Goal: Information Seeking & Learning: Check status

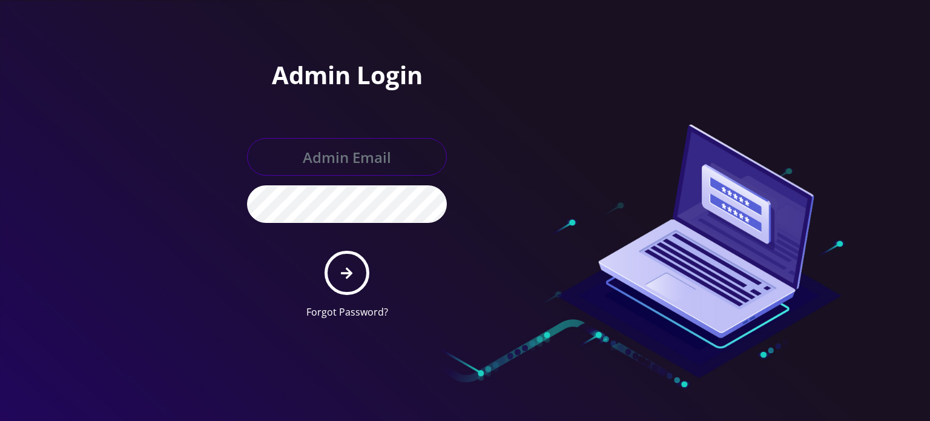
type input "[EMAIL_ADDRESS][DOMAIN_NAME]"
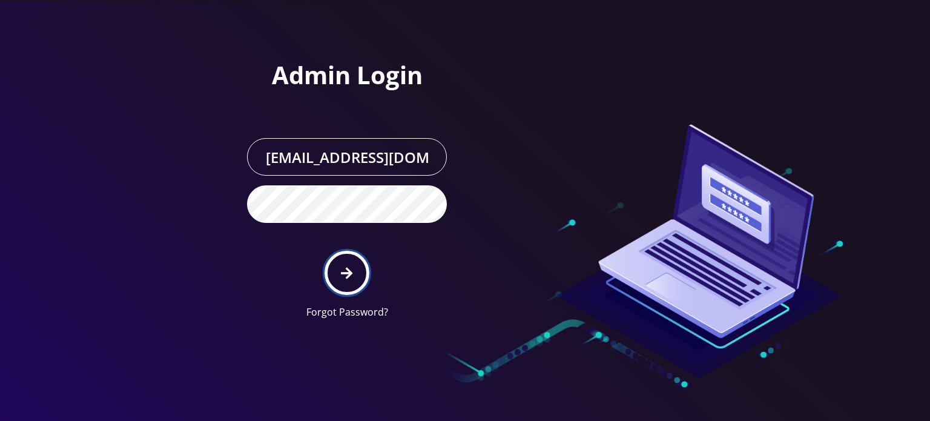
click at [348, 251] on button "submit" at bounding box center [347, 273] width 44 height 44
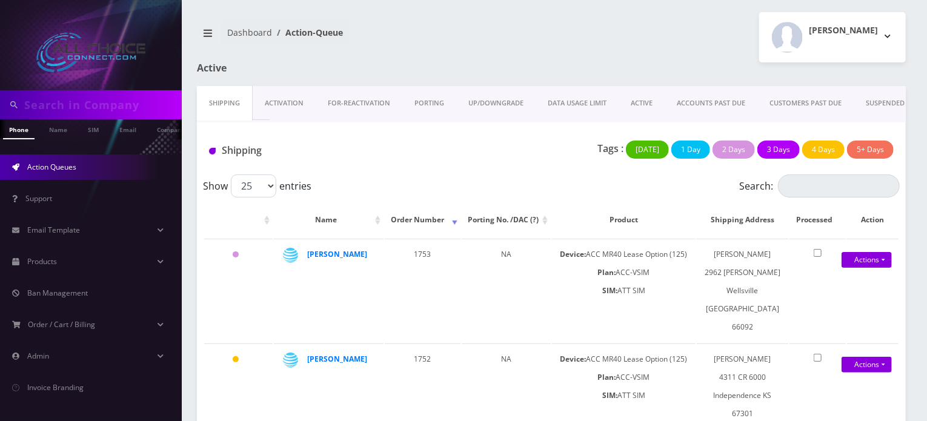
click at [83, 98] on input "text" at bounding box center [101, 104] width 154 height 23
type input "abdo"
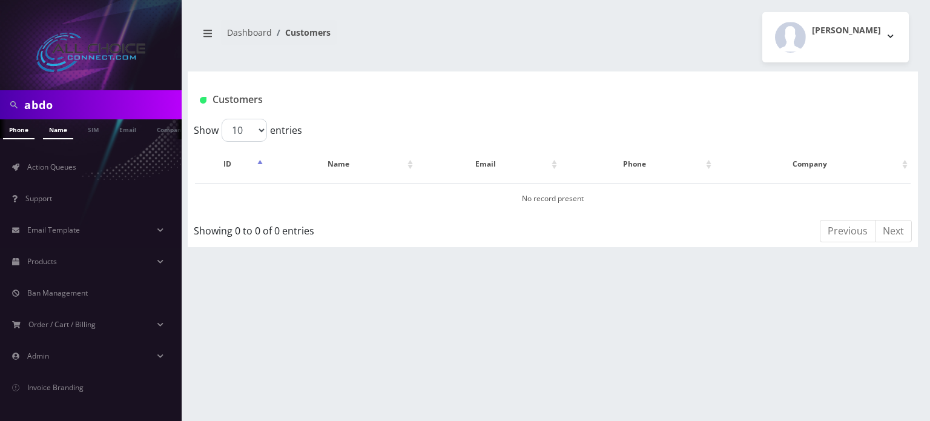
click at [51, 130] on link "Name" at bounding box center [58, 129] width 30 height 20
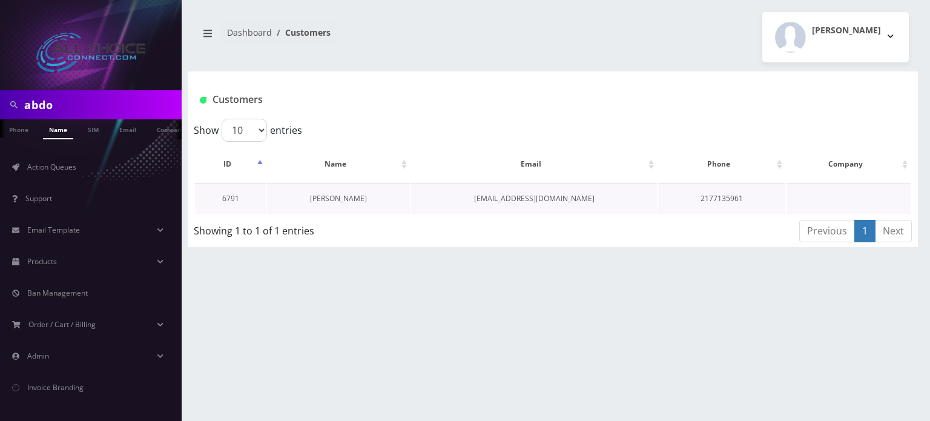
click at [331, 201] on link "Brayden Abdo" at bounding box center [338, 198] width 57 height 10
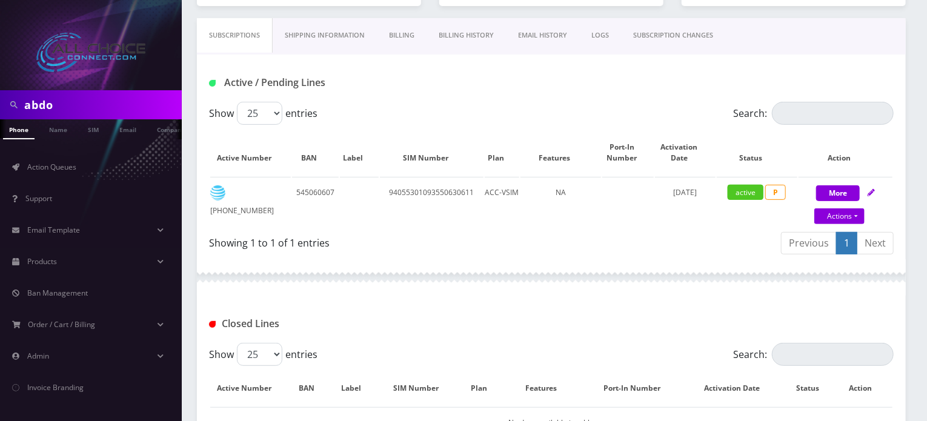
scroll to position [49, 0]
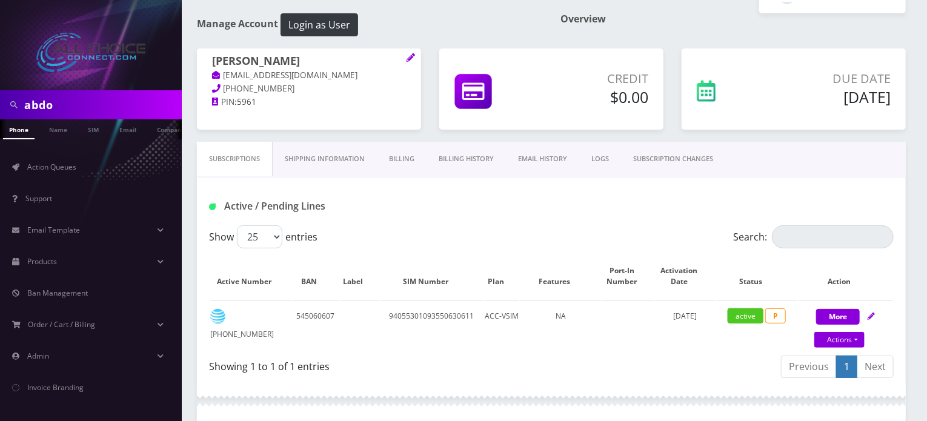
click at [466, 159] on link "Billing History" at bounding box center [465, 159] width 79 height 35
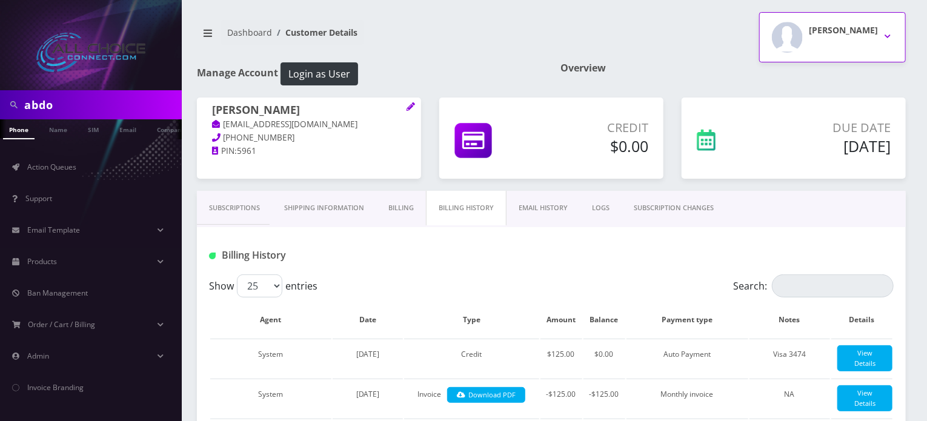
click at [855, 36] on div "[PERSON_NAME]" at bounding box center [843, 37] width 69 height 31
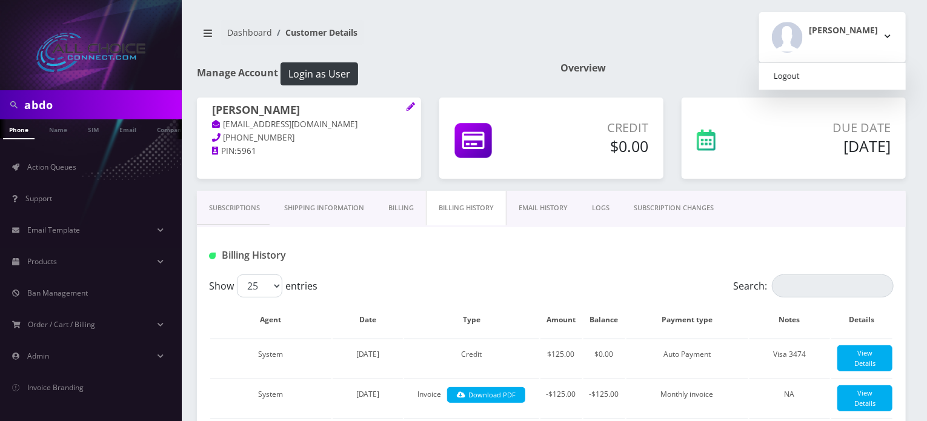
click at [842, 73] on link "Logout" at bounding box center [832, 76] width 147 height 17
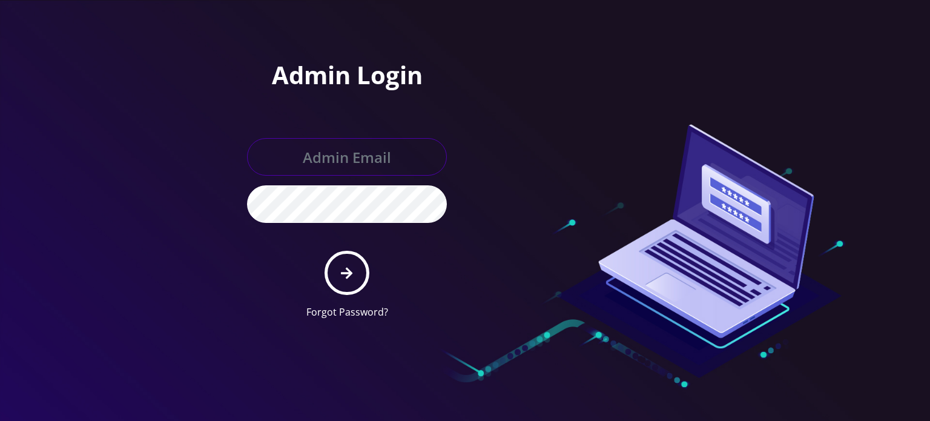
type input "allchoiceconnect@britewireless.com"
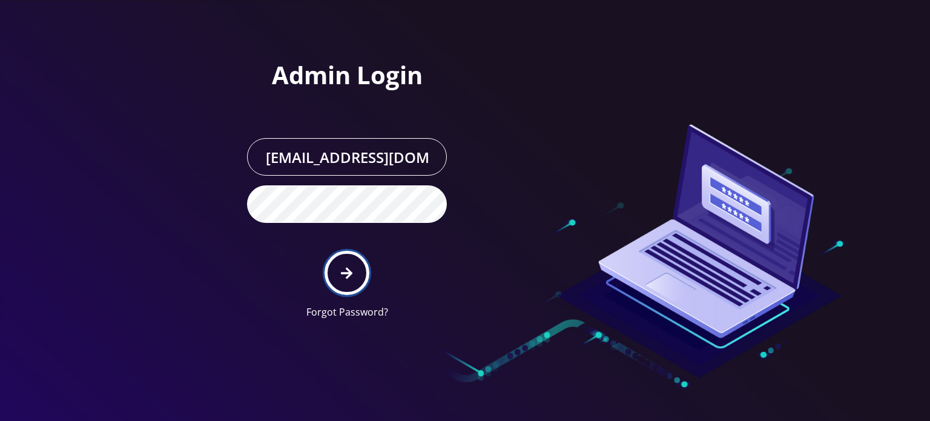
click at [338, 267] on button "submit" at bounding box center [347, 273] width 44 height 44
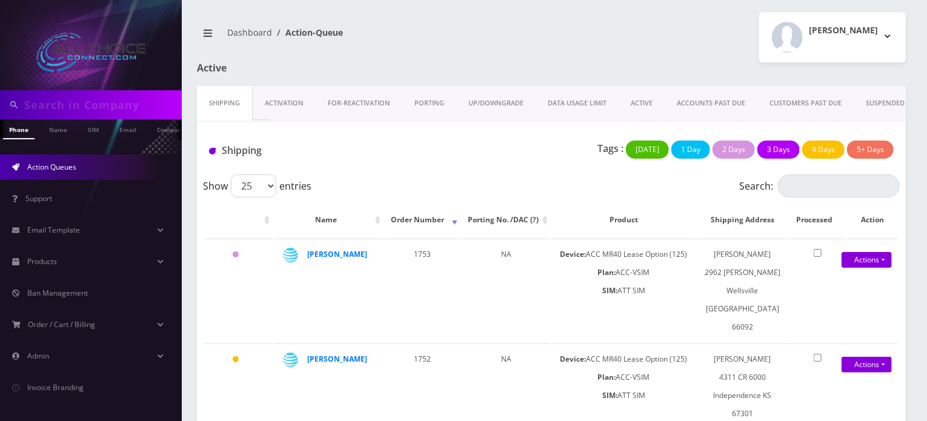
click at [102, 103] on input "text" at bounding box center [101, 104] width 154 height 23
type input "[PERSON_NAME]"
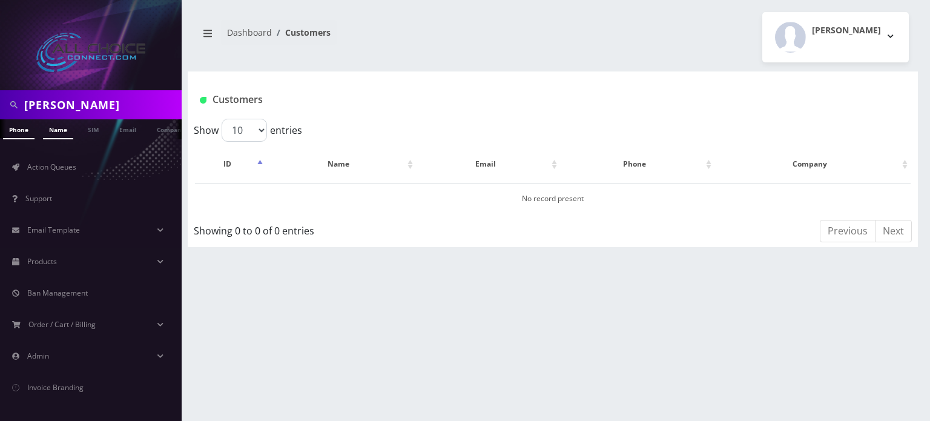
click at [58, 138] on link "Name" at bounding box center [58, 129] width 30 height 20
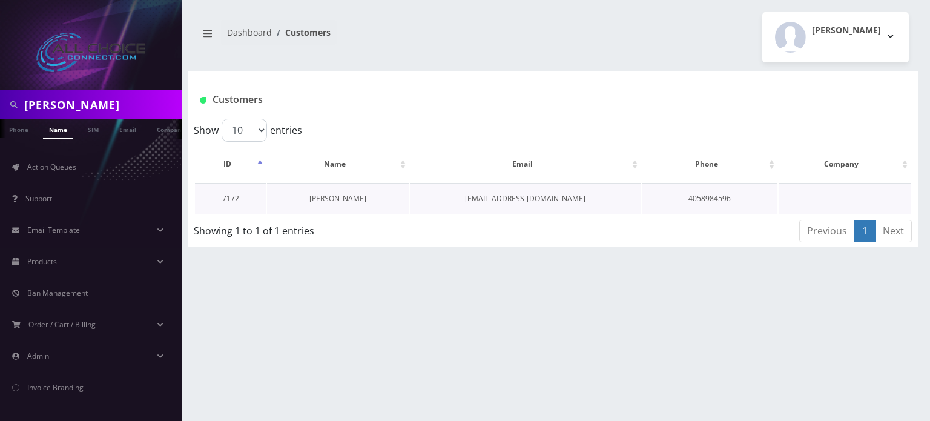
click at [328, 198] on link "[PERSON_NAME]" at bounding box center [338, 198] width 57 height 10
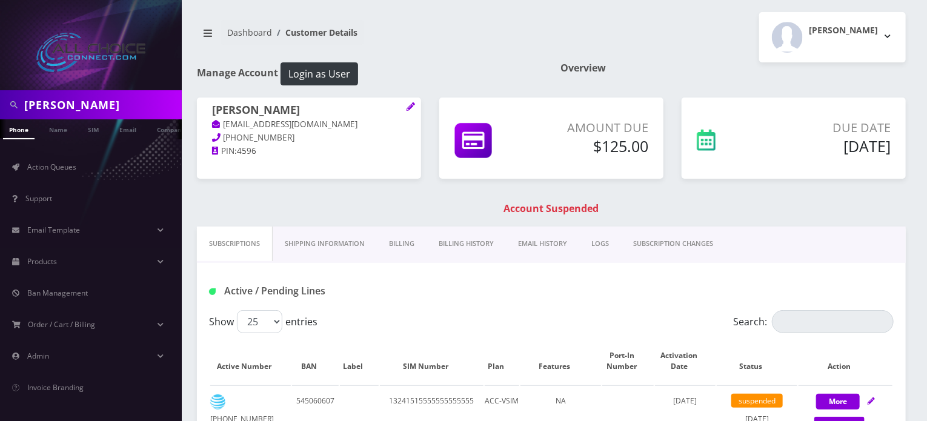
click at [481, 244] on link "Billing History" at bounding box center [465, 244] width 79 height 35
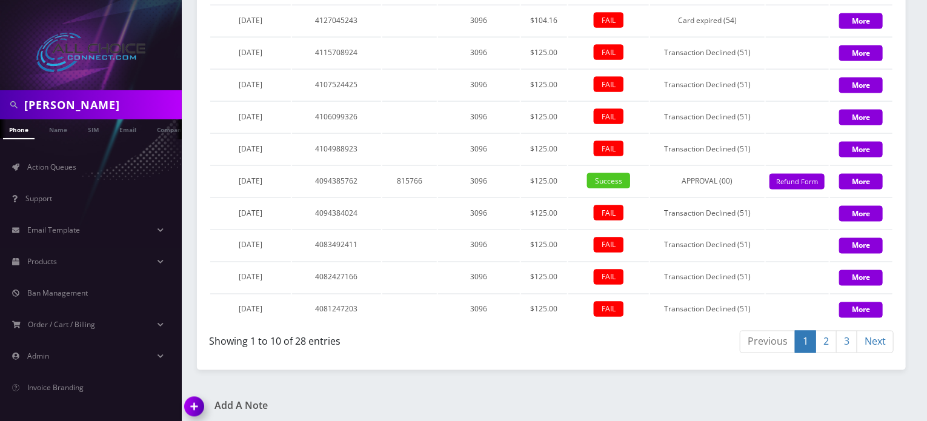
scroll to position [930, 0]
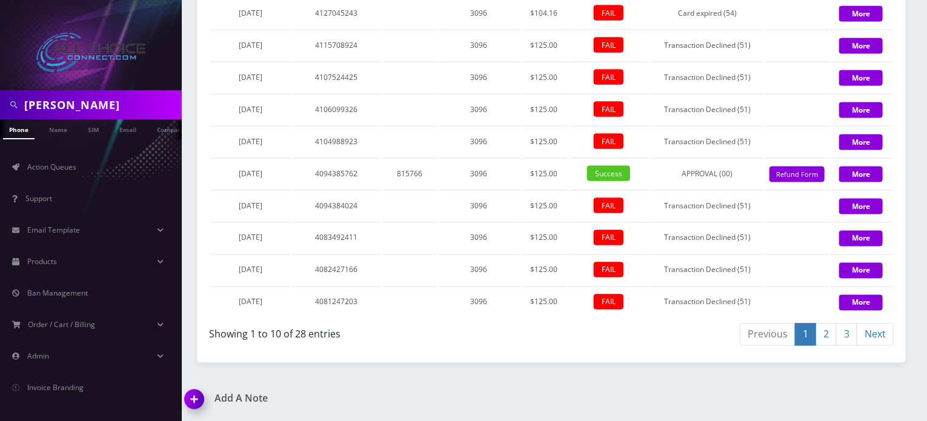
click at [830, 336] on link "2" at bounding box center [825, 334] width 21 height 22
click at [852, 336] on link "3" at bounding box center [846, 334] width 21 height 22
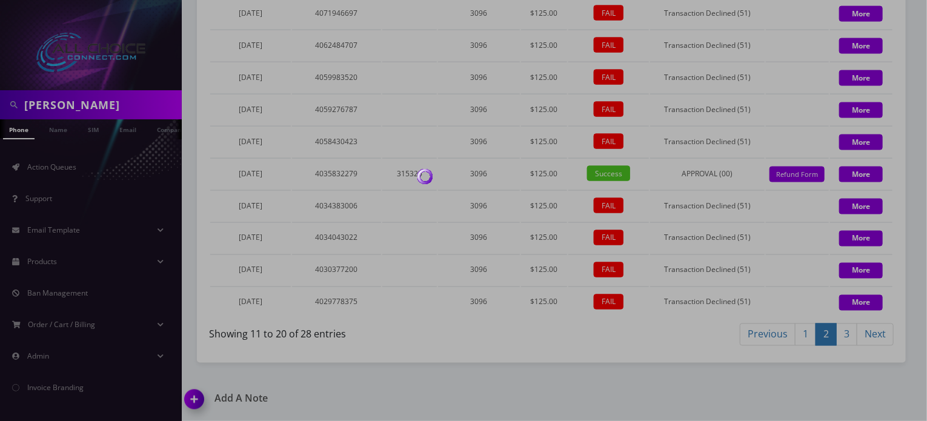
scroll to position [867, 0]
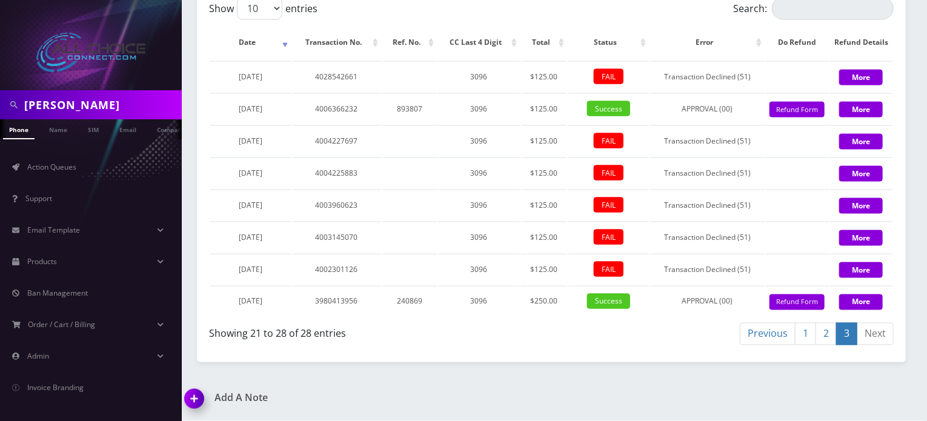
click at [829, 338] on link "2" at bounding box center [825, 334] width 21 height 22
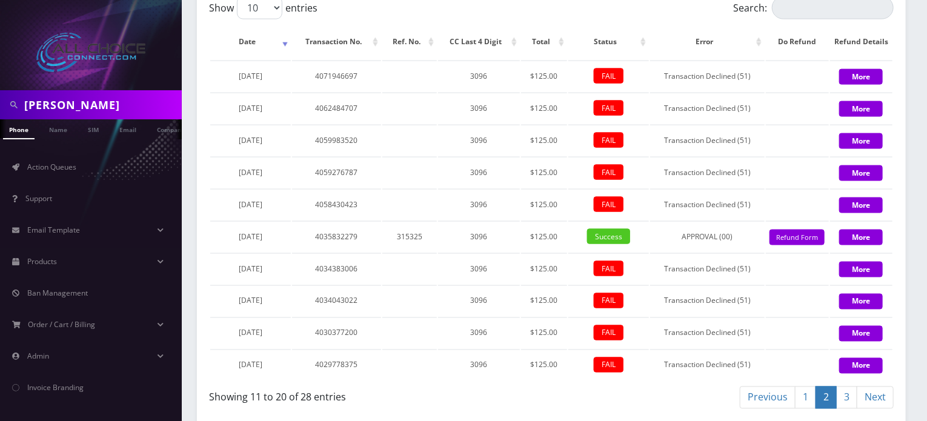
click at [850, 399] on link "3" at bounding box center [846, 397] width 21 height 22
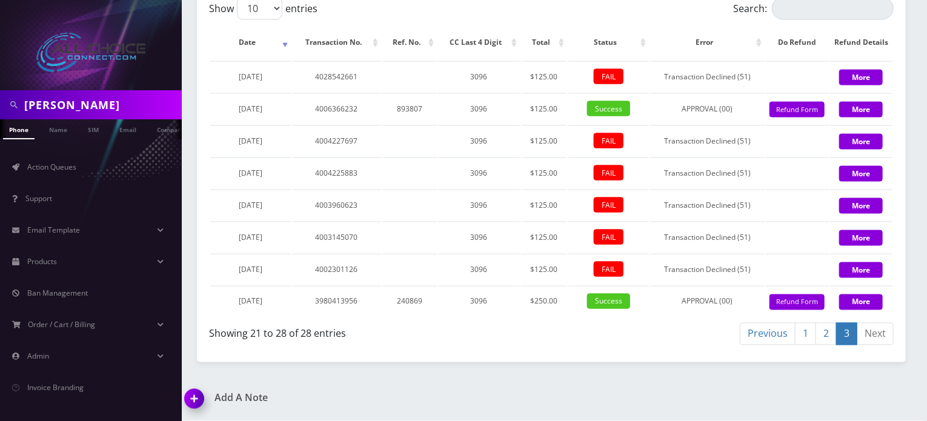
click at [829, 339] on link "2" at bounding box center [825, 334] width 21 height 22
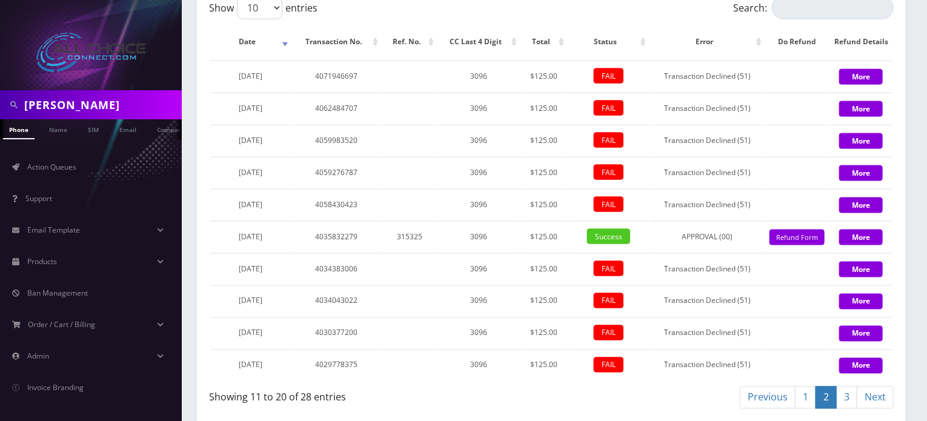
click at [848, 399] on link "3" at bounding box center [846, 397] width 21 height 22
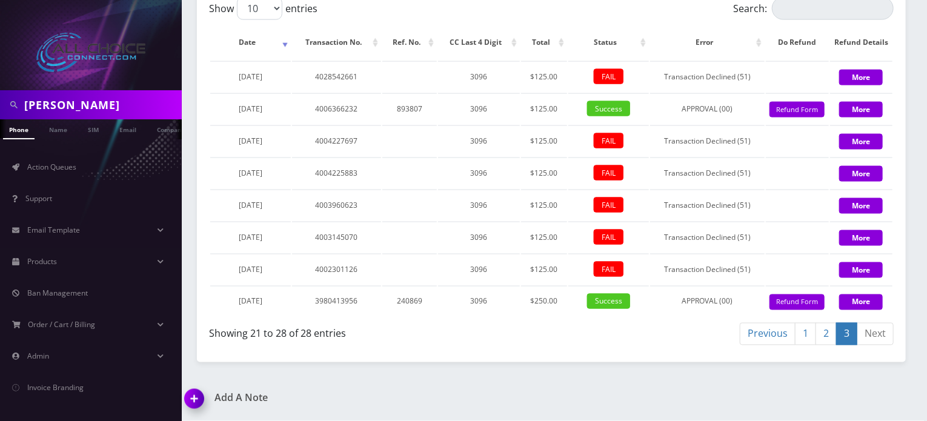
click at [842, 334] on link "3" at bounding box center [846, 334] width 21 height 22
click at [822, 331] on link "2" at bounding box center [825, 334] width 21 height 22
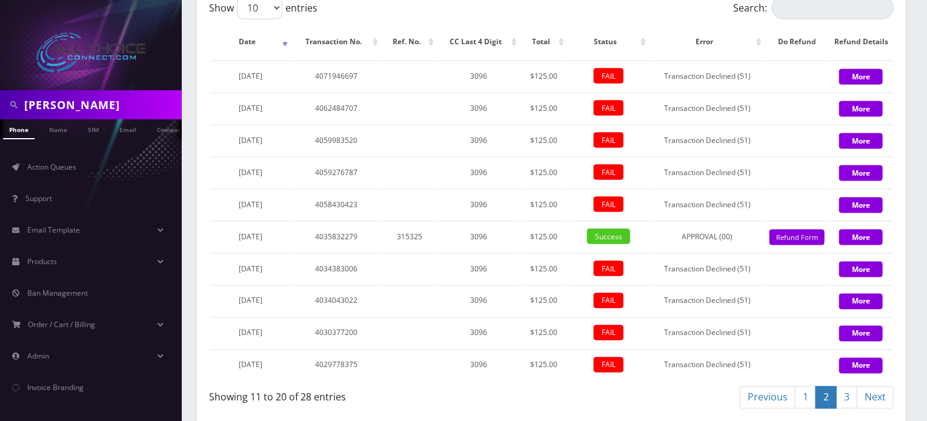
click at [847, 396] on link "3" at bounding box center [846, 397] width 21 height 22
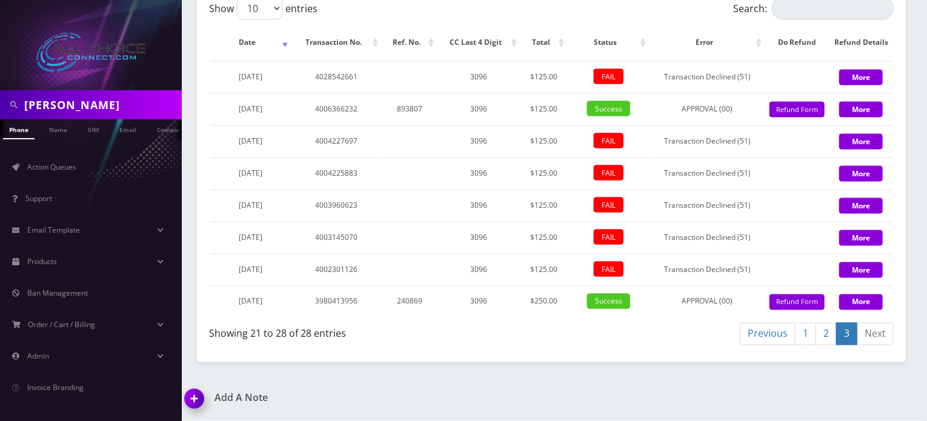
click at [823, 334] on link "2" at bounding box center [825, 334] width 21 height 22
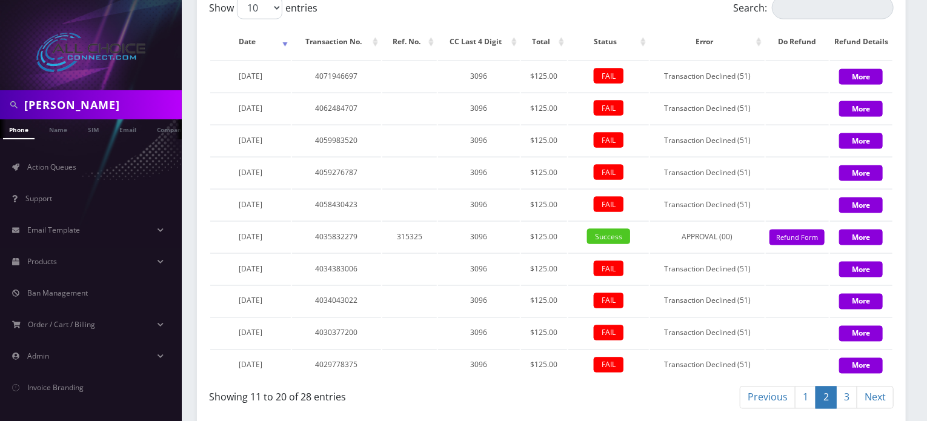
click at [803, 392] on link "1" at bounding box center [805, 397] width 21 height 22
click at [841, 400] on link "3" at bounding box center [846, 397] width 21 height 22
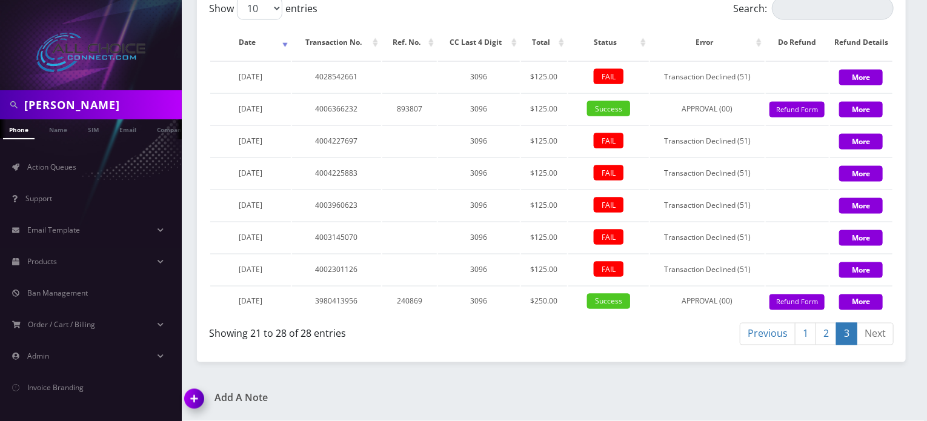
click at [826, 329] on link "2" at bounding box center [825, 334] width 21 height 22
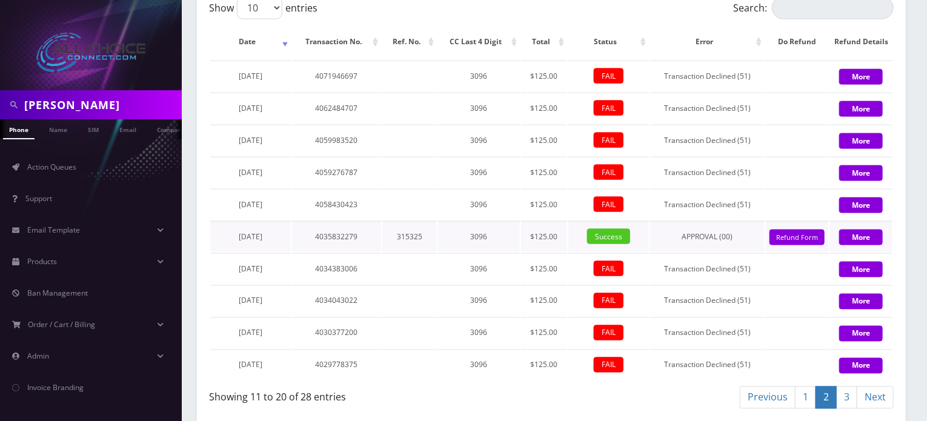
click at [600, 239] on span "Success" at bounding box center [608, 236] width 43 height 15
click at [601, 239] on span "Success" at bounding box center [608, 236] width 43 height 15
click at [806, 394] on link "1" at bounding box center [805, 397] width 21 height 22
click at [845, 403] on link "3" at bounding box center [846, 397] width 21 height 22
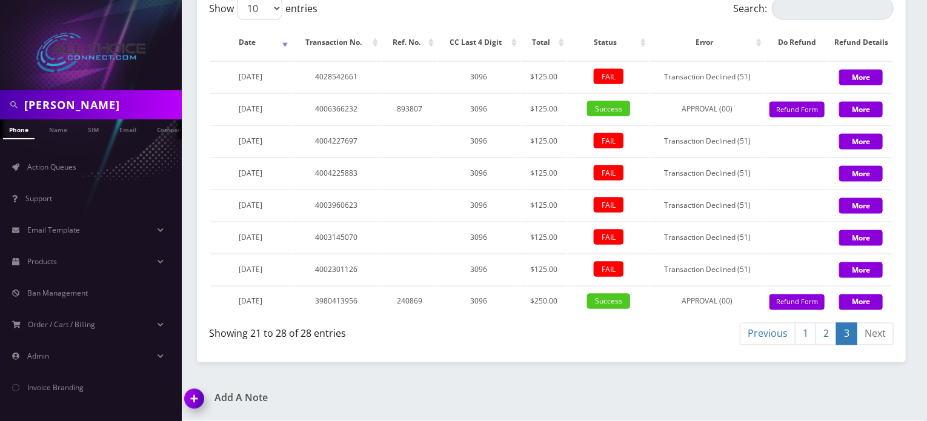
click at [829, 329] on link "2" at bounding box center [825, 334] width 21 height 22
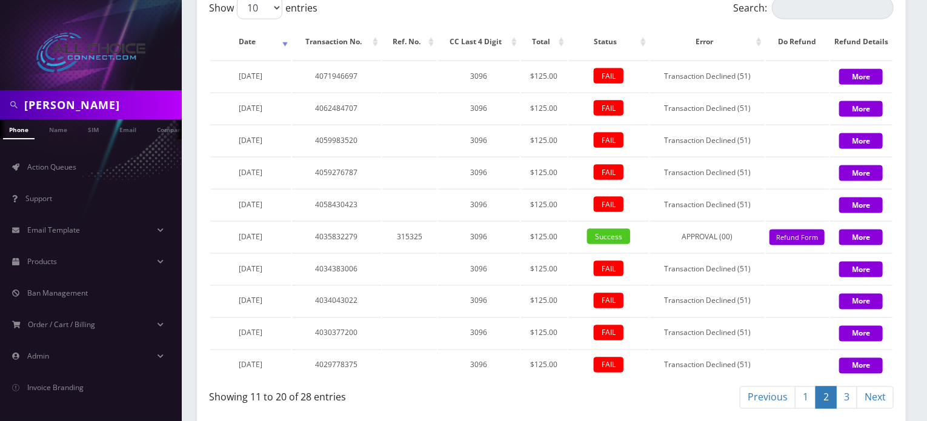
click at [809, 394] on link "1" at bounding box center [805, 397] width 21 height 22
click at [844, 394] on link "3" at bounding box center [846, 397] width 21 height 22
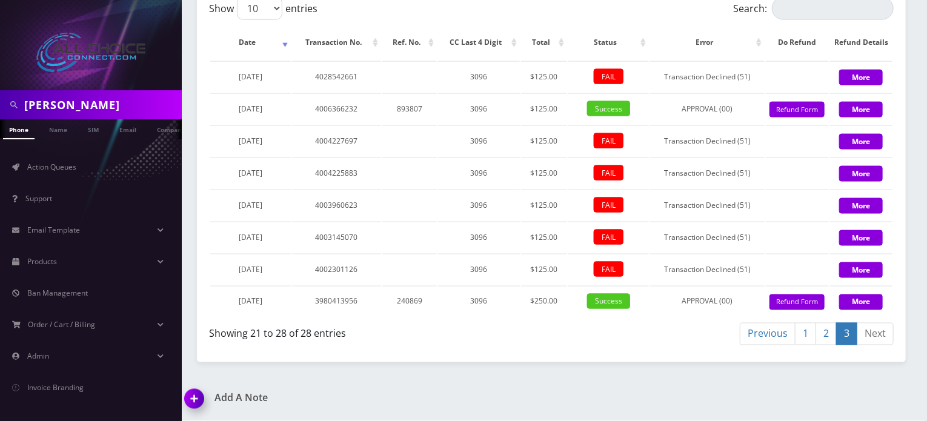
click at [827, 334] on link "2" at bounding box center [825, 334] width 21 height 22
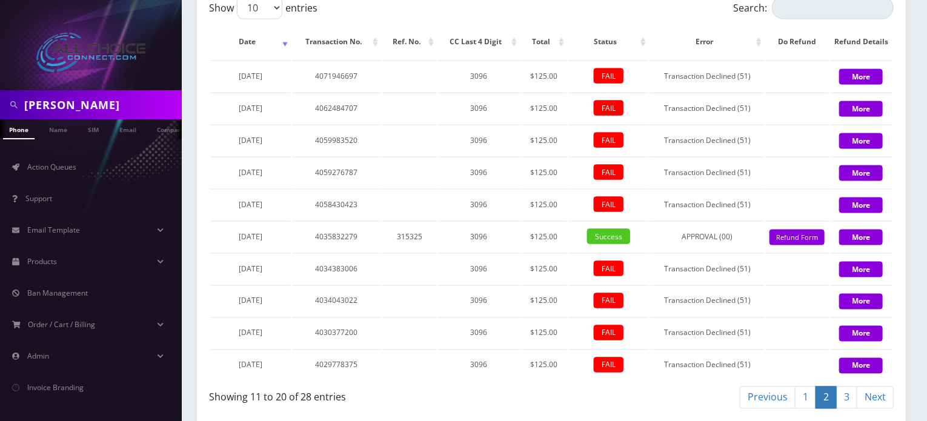
click at [803, 399] on link "1" at bounding box center [805, 397] width 21 height 22
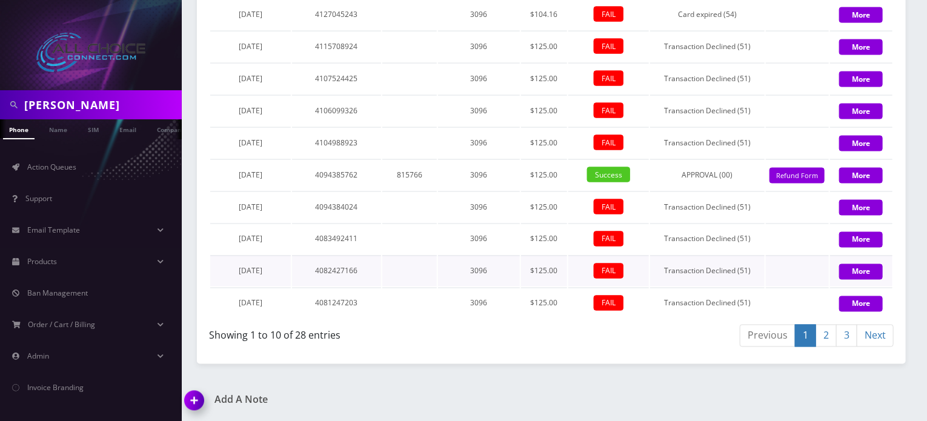
scroll to position [930, 0]
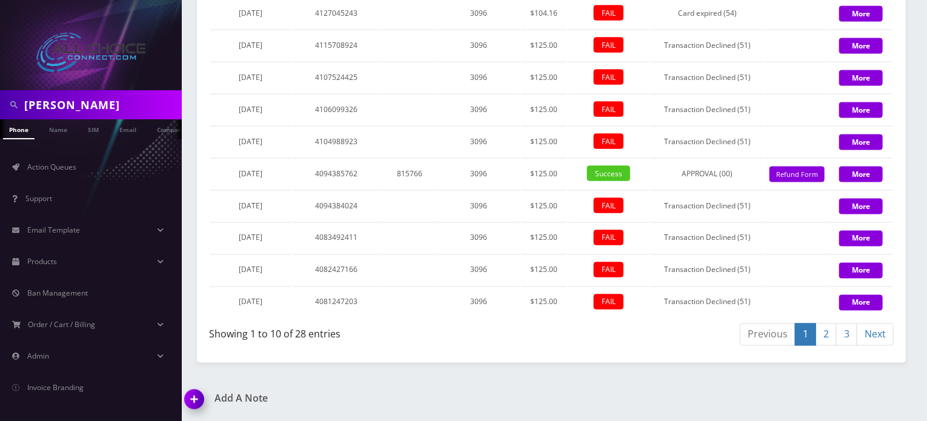
click at [843, 330] on link "3" at bounding box center [846, 334] width 21 height 22
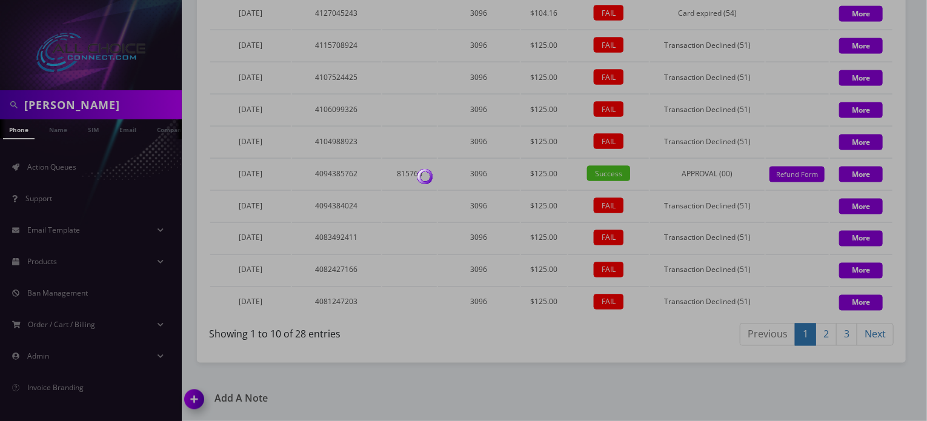
scroll to position [867, 0]
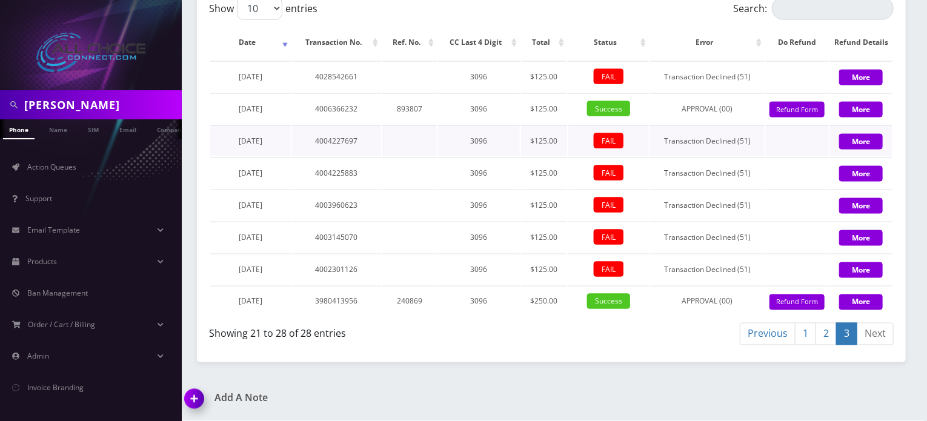
click at [540, 141] on td "$125.00" at bounding box center [544, 140] width 46 height 31
click at [543, 115] on td "$125.00" at bounding box center [544, 108] width 46 height 31
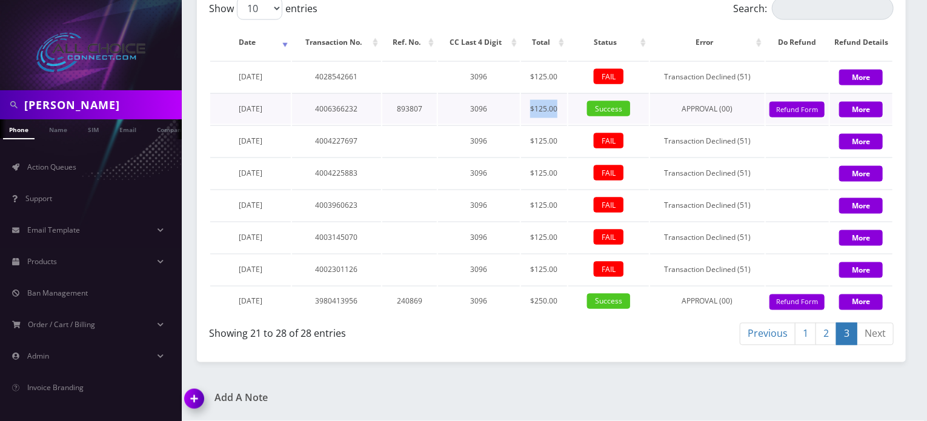
click at [543, 115] on td "$125.00" at bounding box center [544, 108] width 46 height 31
click at [540, 82] on td "$125.00" at bounding box center [544, 76] width 46 height 31
click at [543, 298] on td "$250.00" at bounding box center [544, 301] width 46 height 31
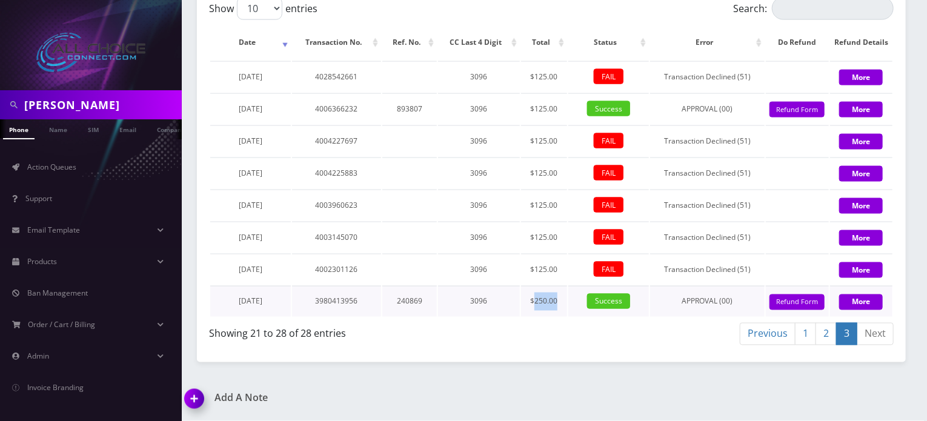
click at [543, 298] on td "$250.00" at bounding box center [544, 301] width 46 height 31
click at [540, 271] on td "$125.00" at bounding box center [544, 269] width 46 height 31
click at [541, 241] on td "$125.00" at bounding box center [544, 237] width 46 height 31
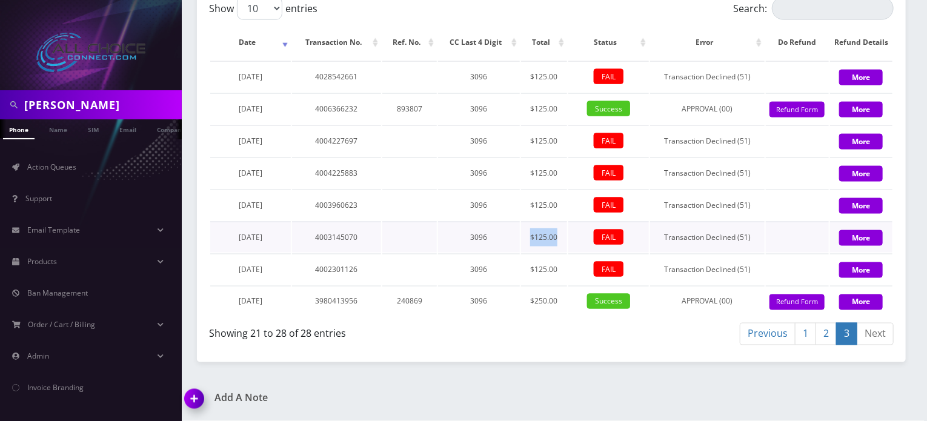
click at [541, 241] on td "$125.00" at bounding box center [544, 237] width 46 height 31
click at [543, 268] on td "$125.00" at bounding box center [544, 269] width 46 height 31
click at [540, 293] on td "$250.00" at bounding box center [544, 301] width 46 height 31
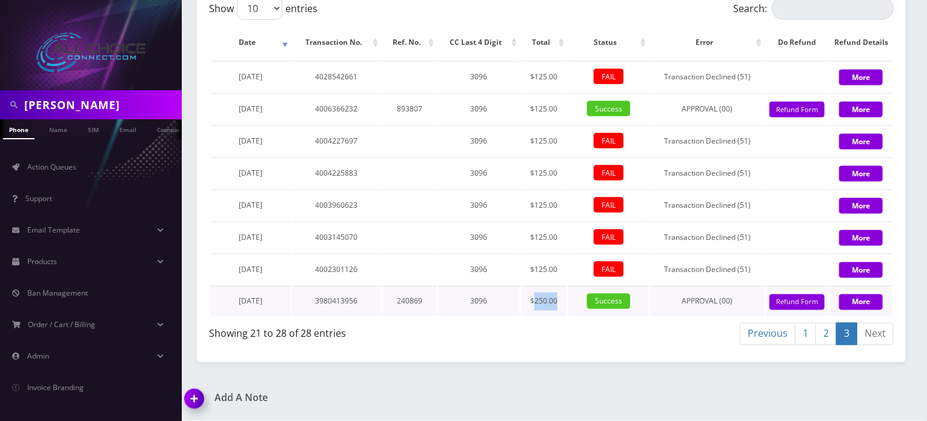
click at [540, 293] on td "$250.00" at bounding box center [544, 301] width 46 height 31
click at [540, 299] on td "$250.00" at bounding box center [544, 301] width 46 height 31
click at [542, 266] on td "$125.00" at bounding box center [544, 269] width 46 height 31
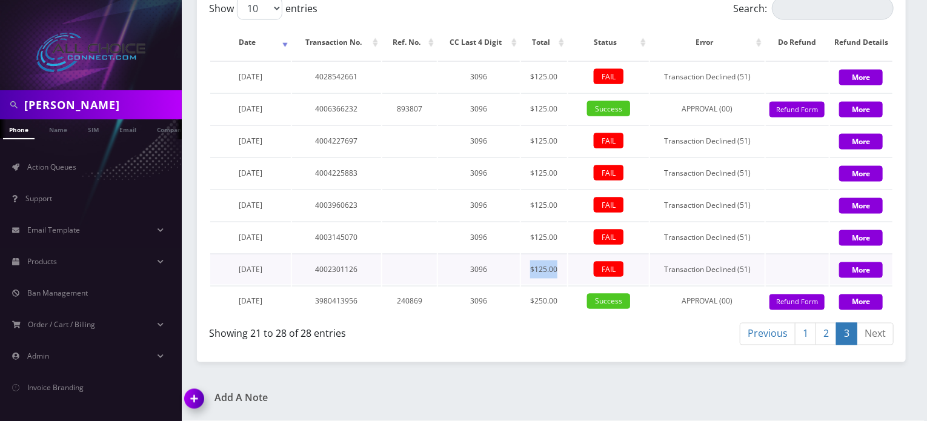
click at [542, 266] on td "$125.00" at bounding box center [544, 269] width 46 height 31
click at [543, 233] on td "$125.00" at bounding box center [544, 237] width 46 height 31
click at [545, 269] on td "$125.00" at bounding box center [544, 269] width 46 height 31
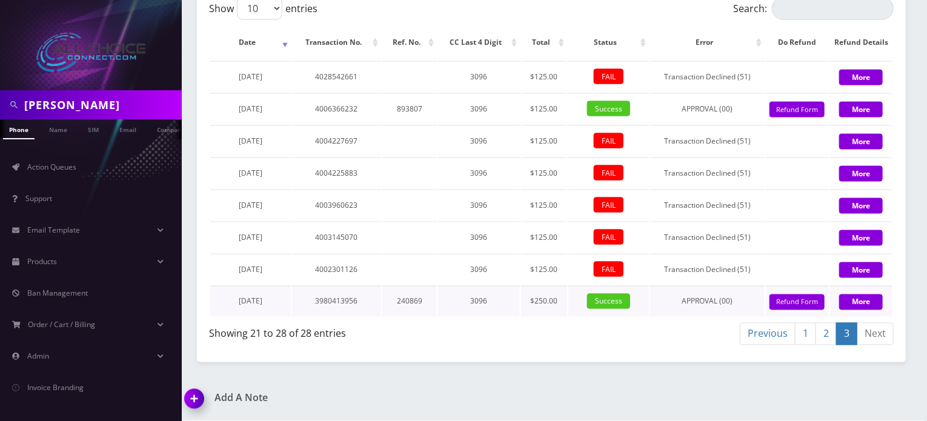
click at [535, 301] on td "$250.00" at bounding box center [544, 301] width 46 height 31
click at [827, 336] on link "2" at bounding box center [825, 334] width 21 height 22
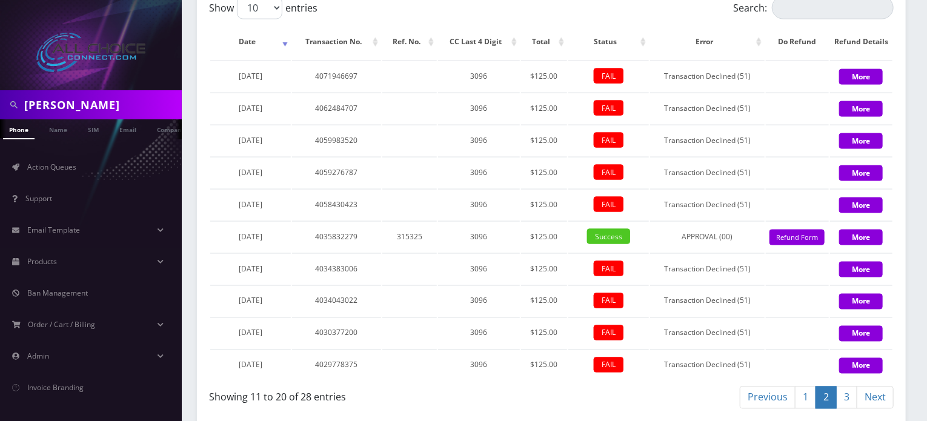
click at [801, 392] on link "1" at bounding box center [805, 397] width 21 height 22
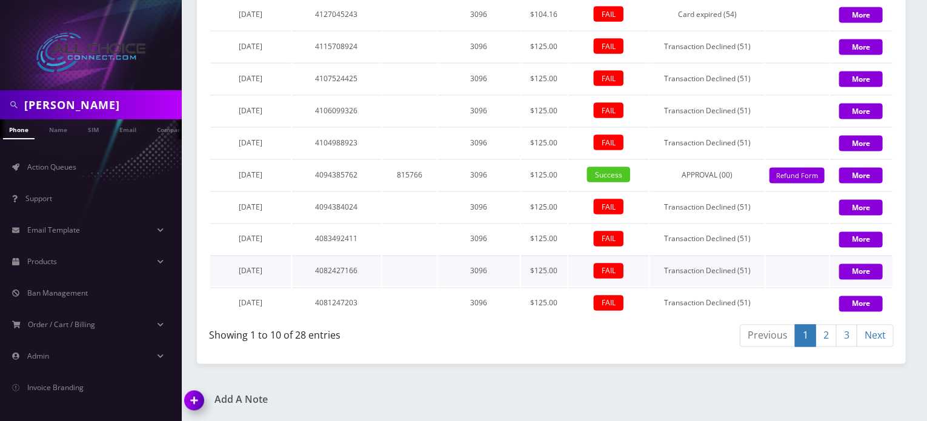
scroll to position [930, 0]
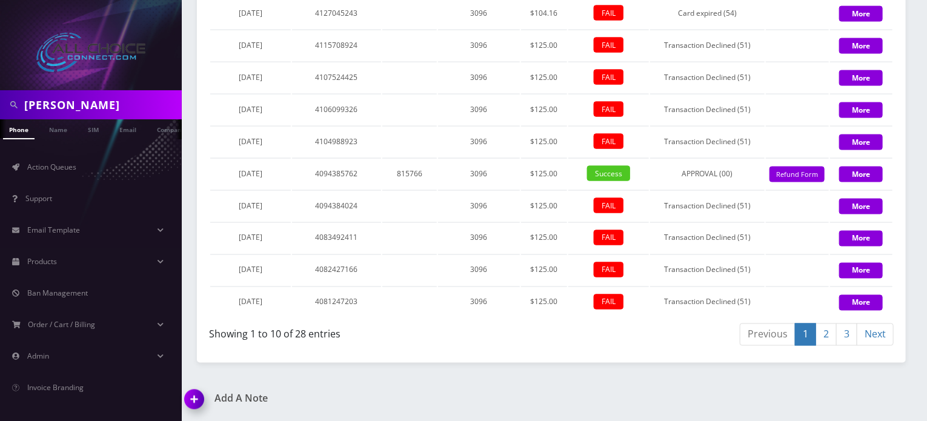
click at [844, 339] on link "3" at bounding box center [846, 334] width 21 height 22
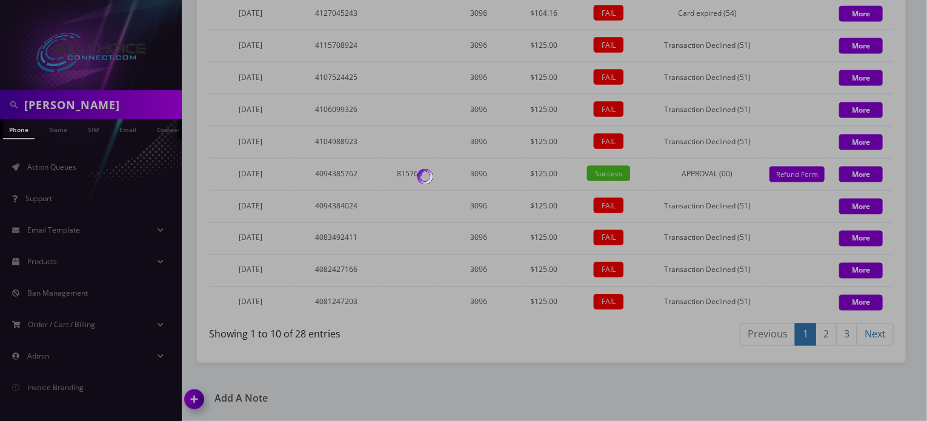
scroll to position [867, 0]
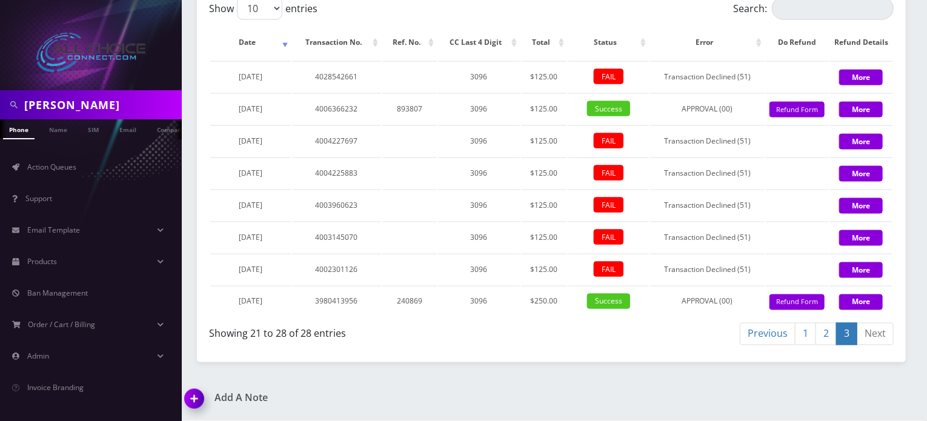
click at [829, 340] on link "2" at bounding box center [825, 334] width 21 height 22
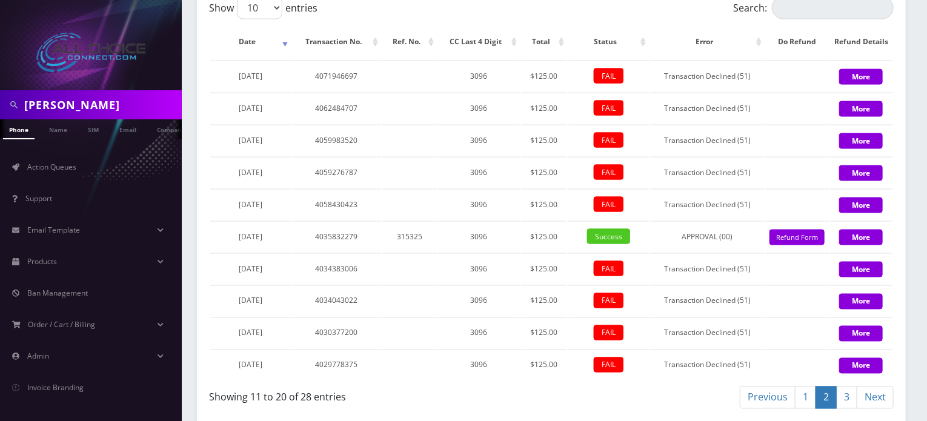
click at [809, 337] on td at bounding box center [797, 332] width 63 height 31
click at [804, 392] on link "1" at bounding box center [805, 397] width 21 height 22
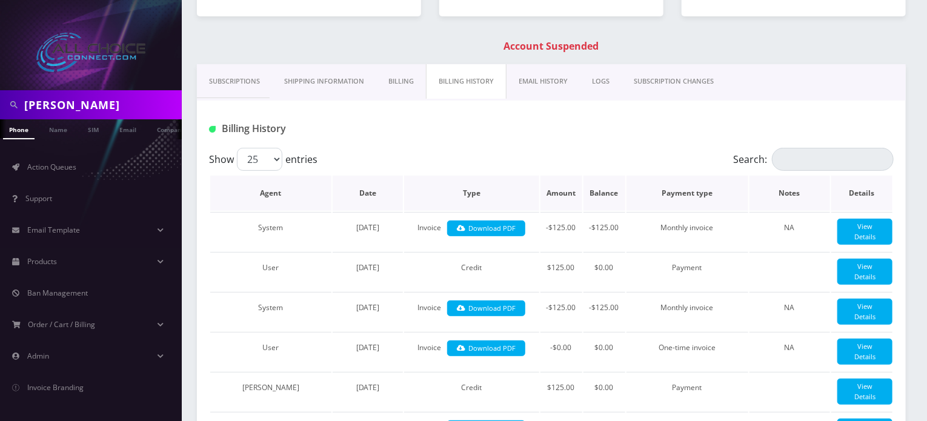
scroll to position [182, 0]
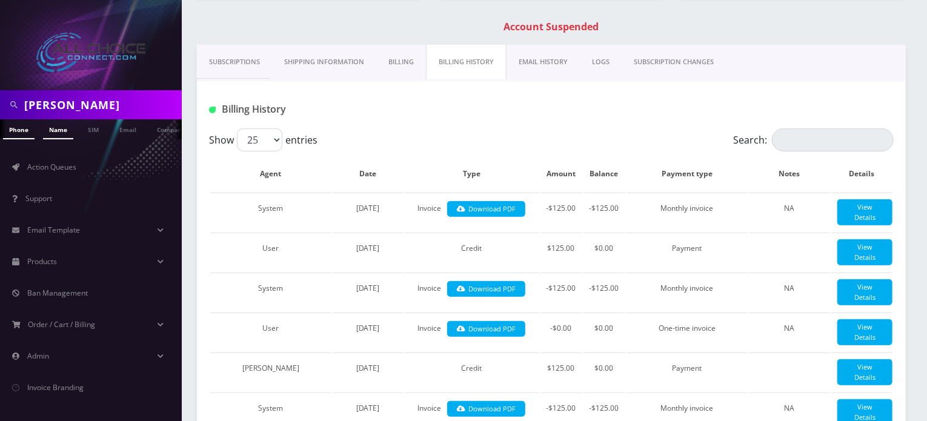
click at [57, 125] on link "Name" at bounding box center [58, 129] width 30 height 20
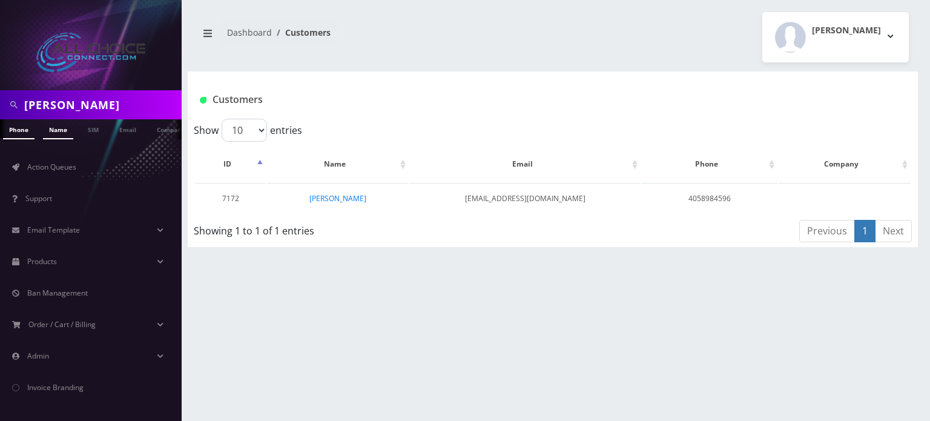
click at [19, 133] on link "Phone" at bounding box center [18, 129] width 31 height 20
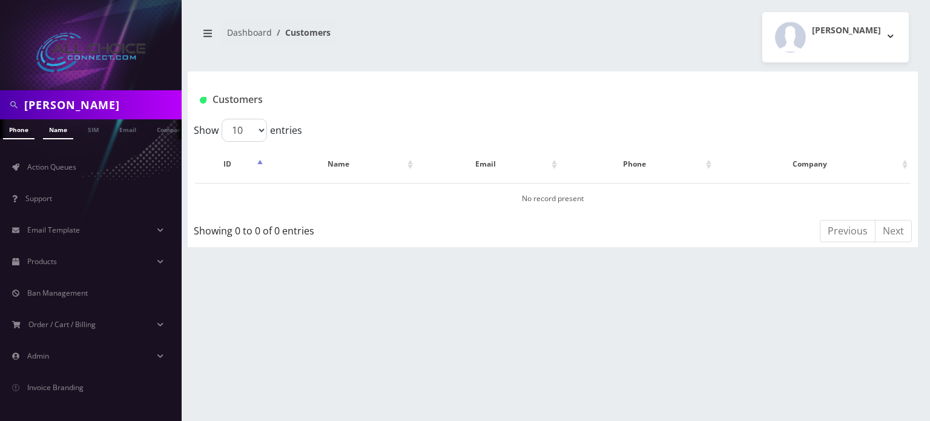
click at [56, 128] on link "Name" at bounding box center [58, 129] width 30 height 20
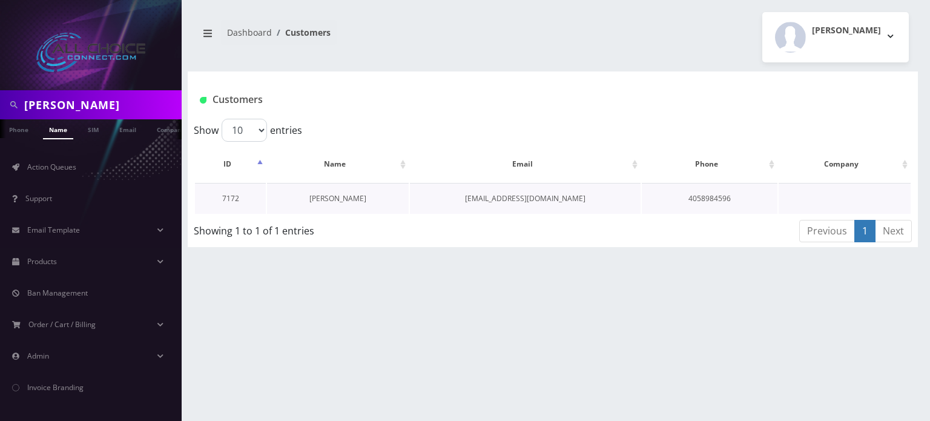
click at [325, 200] on link "[PERSON_NAME]" at bounding box center [338, 198] width 57 height 10
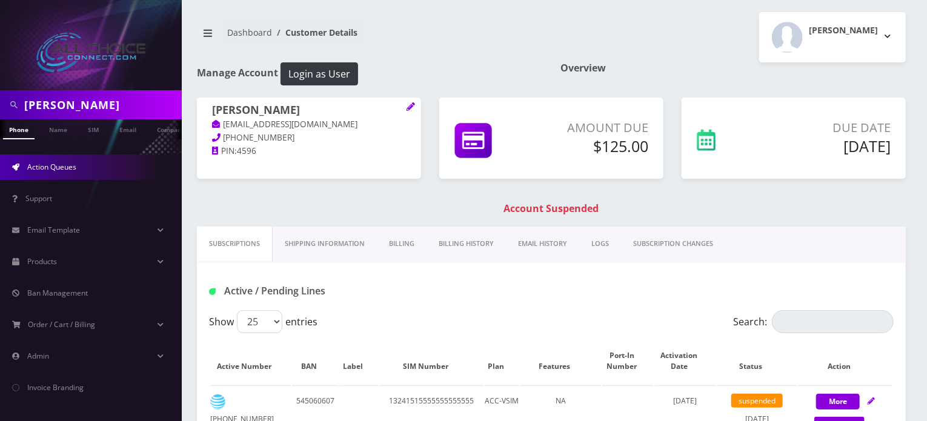
click at [56, 171] on span "Action Queues" at bounding box center [51, 167] width 49 height 10
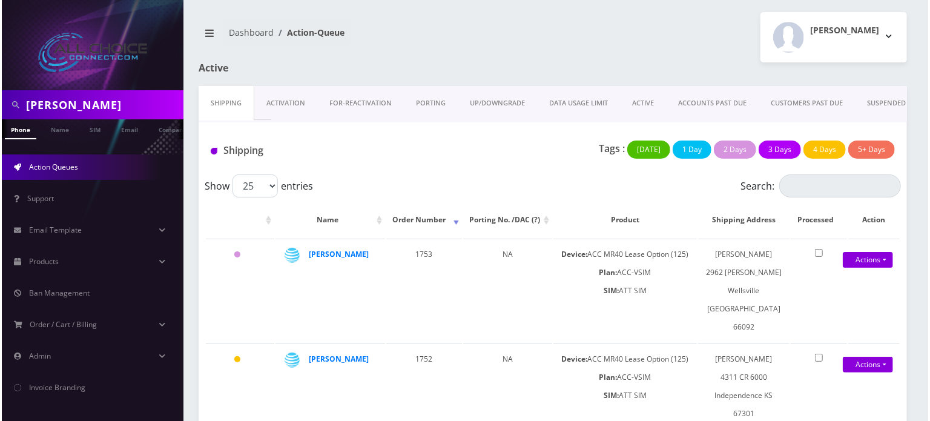
scroll to position [0, 63]
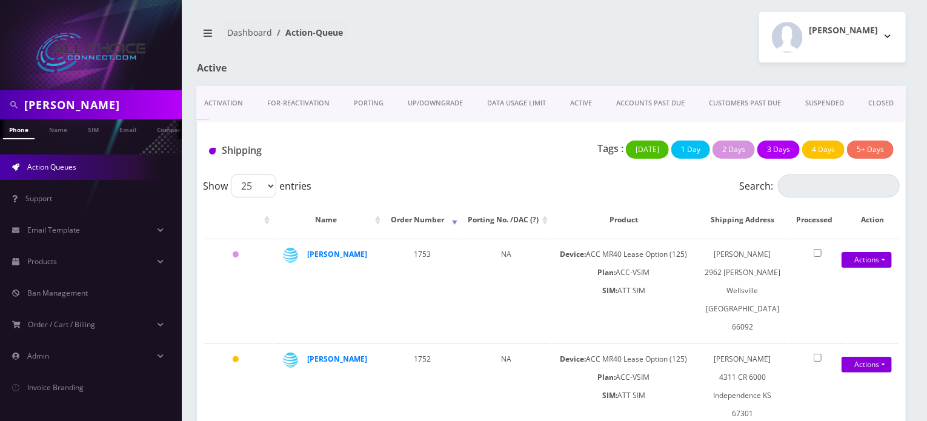
click at [647, 106] on link "ACCOUNTS PAST DUE" at bounding box center [650, 103] width 93 height 35
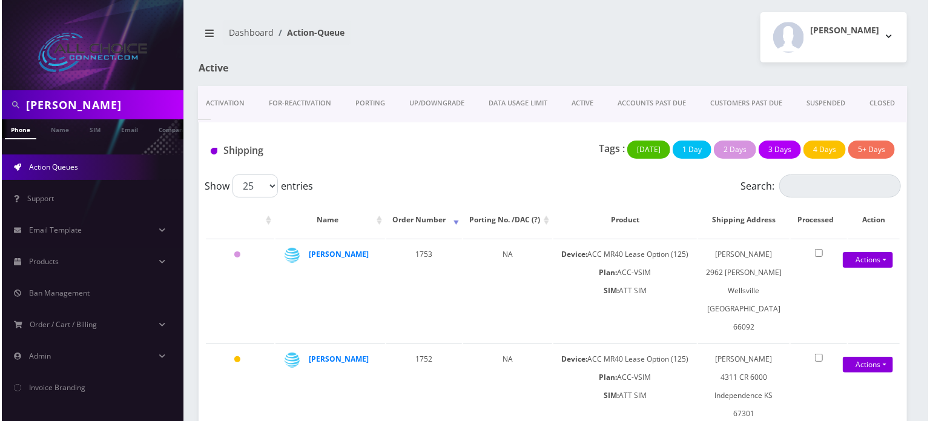
scroll to position [0, 61]
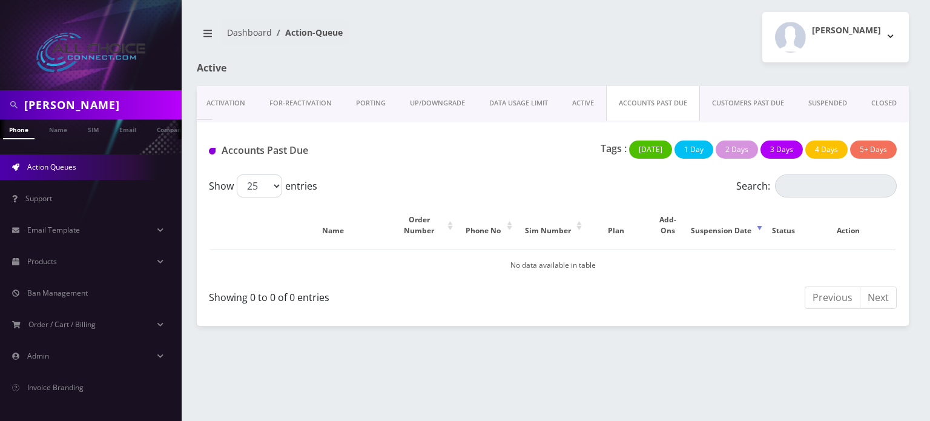
click at [739, 104] on link "CUSTOMERS PAST DUE" at bounding box center [748, 103] width 96 height 35
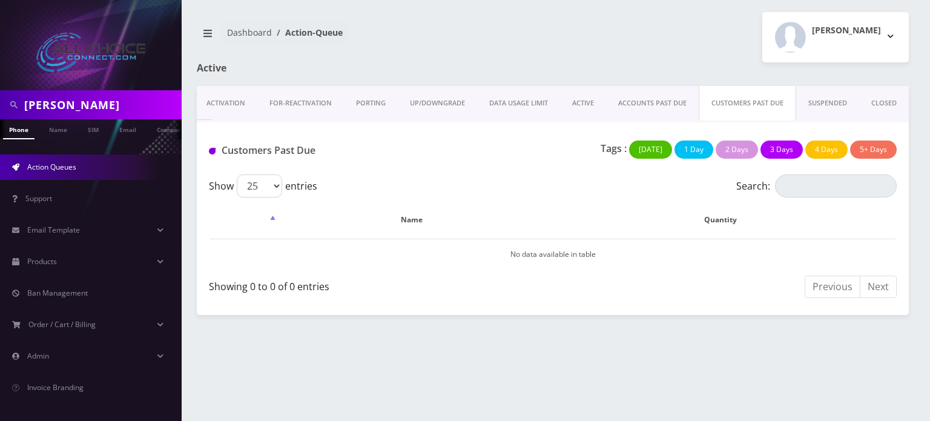
scroll to position [0, 6]
click at [82, 101] on input "hinton" at bounding box center [101, 104] width 154 height 23
click at [45, 134] on link "Name" at bounding box center [52, 129] width 30 height 20
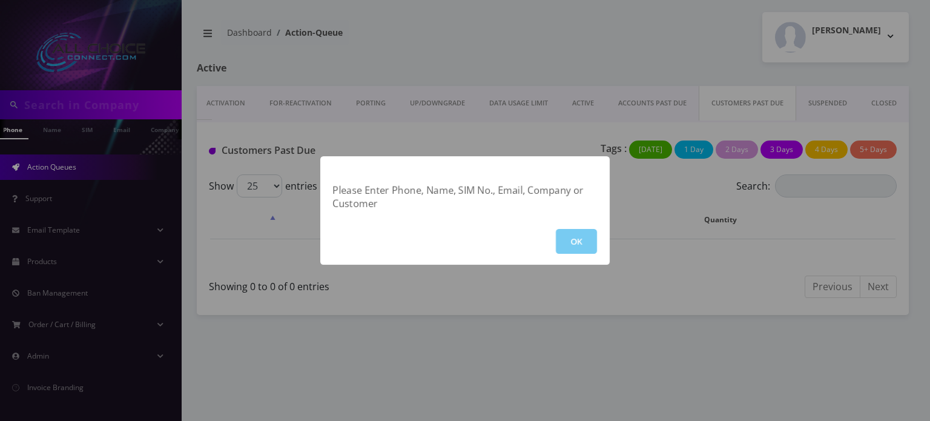
click at [580, 250] on button "OK" at bounding box center [576, 241] width 41 height 25
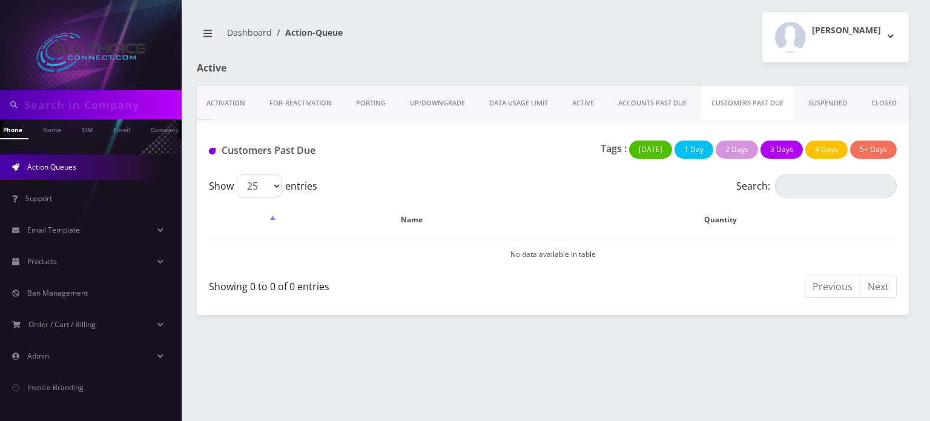
click at [739, 99] on link "CUSTOMERS PAST DUE" at bounding box center [748, 103] width 98 height 35
click at [735, 107] on link "CUSTOMERS PAST DUE" at bounding box center [748, 103] width 98 height 35
click at [789, 102] on link "CUSTOMERS PAST DUE" at bounding box center [805, 103] width 98 height 35
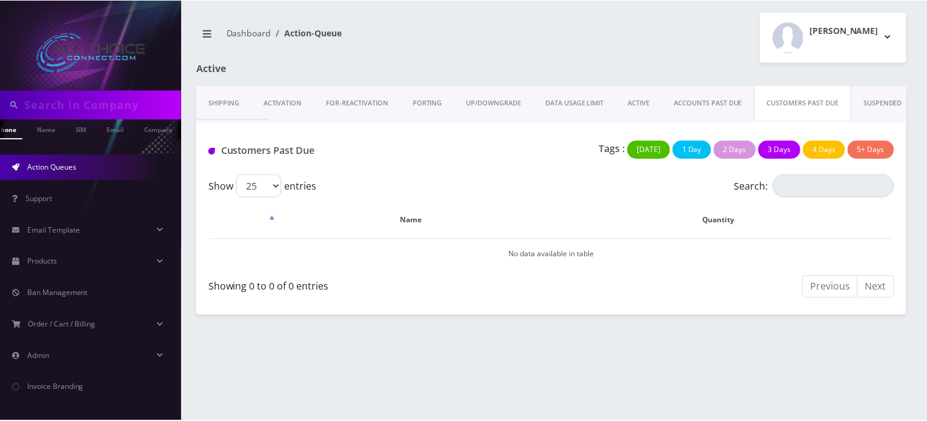
scroll to position [0, 61]
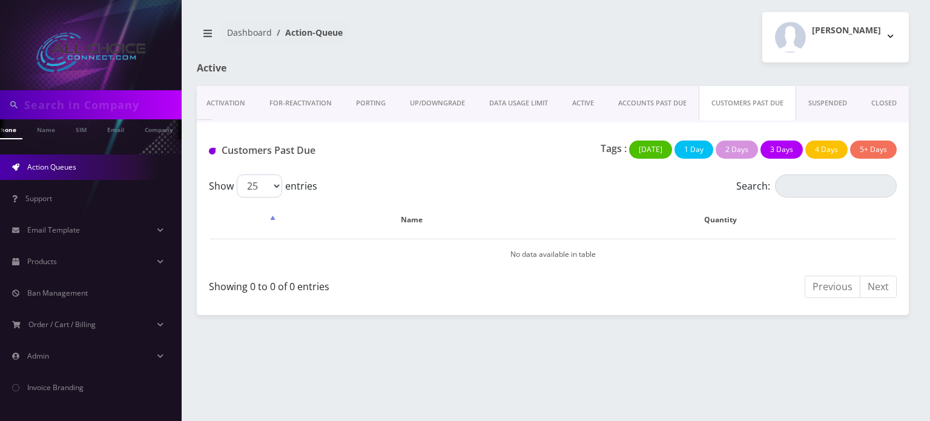
click at [821, 100] on link "SUSPENDED" at bounding box center [827, 103] width 63 height 35
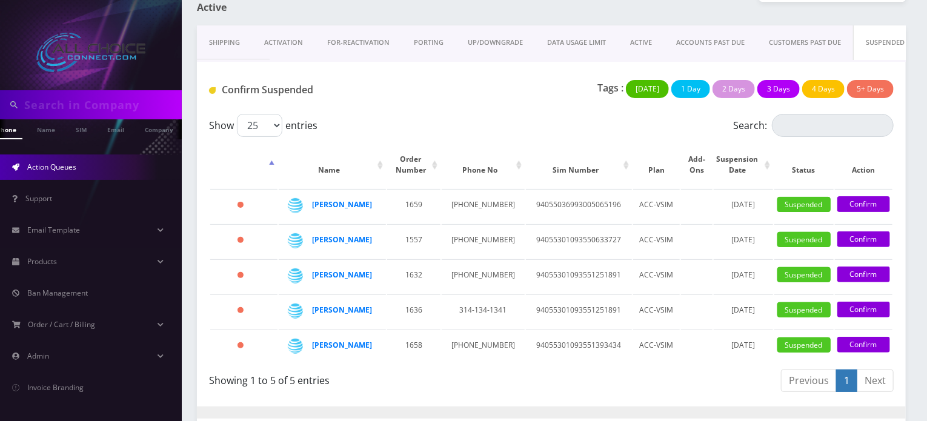
click at [436, 94] on div "Tags : Today 1 Day 2 Days 3 Days 4 Days 5+ Days" at bounding box center [668, 92] width 468 height 25
click at [877, 38] on link "SUSPENDED" at bounding box center [885, 42] width 64 height 35
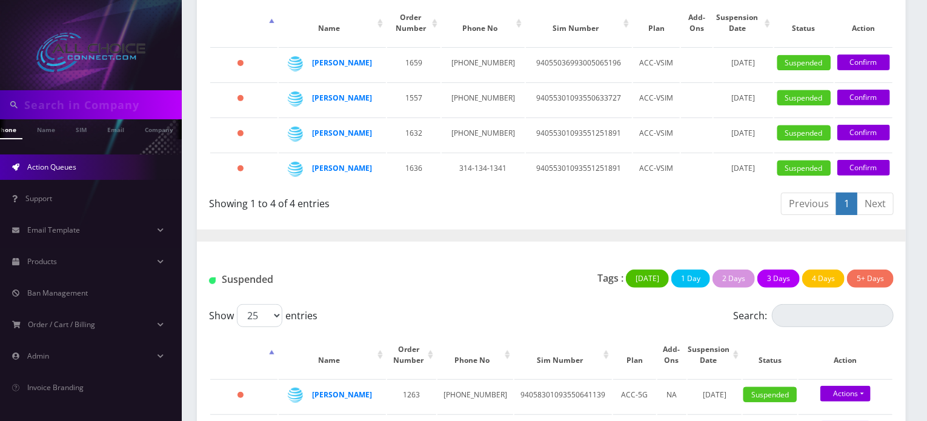
scroll to position [182, 0]
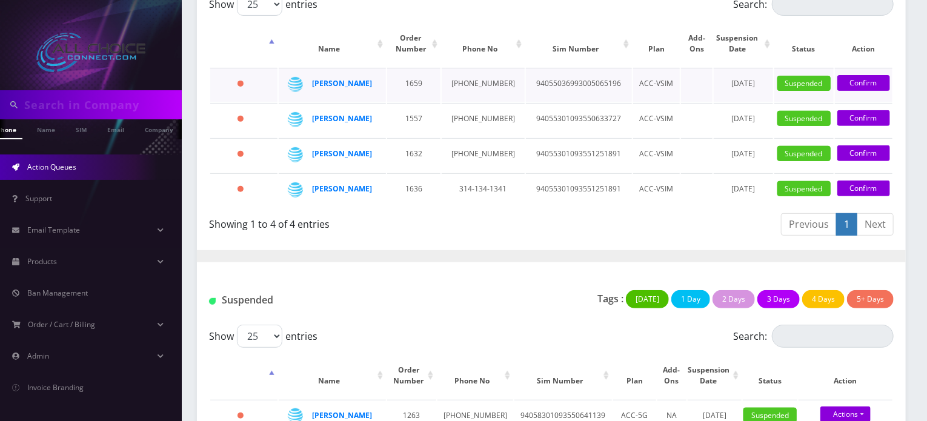
click at [329, 89] on div "Brandon Smith" at bounding box center [345, 83] width 67 height 18
drag, startPoint x: 336, startPoint y: 87, endPoint x: 329, endPoint y: 86, distance: 6.1
click at [335, 87] on strong "Brandon Smith" at bounding box center [342, 83] width 60 height 10
click at [343, 86] on strong "Brandon Smith" at bounding box center [342, 83] width 60 height 10
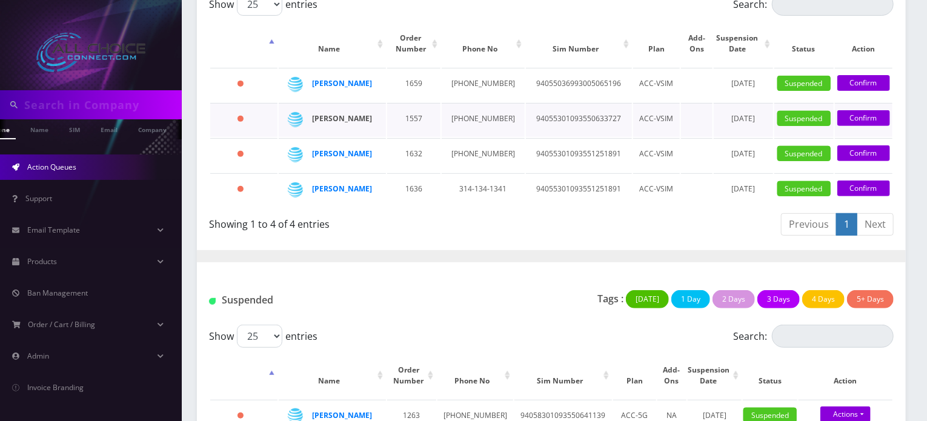
click at [322, 124] on strong "William Bauer" at bounding box center [342, 118] width 60 height 10
click at [337, 159] on strong "[PERSON_NAME]" at bounding box center [342, 153] width 60 height 10
click at [337, 194] on strong "Audrey Hood" at bounding box center [342, 189] width 60 height 10
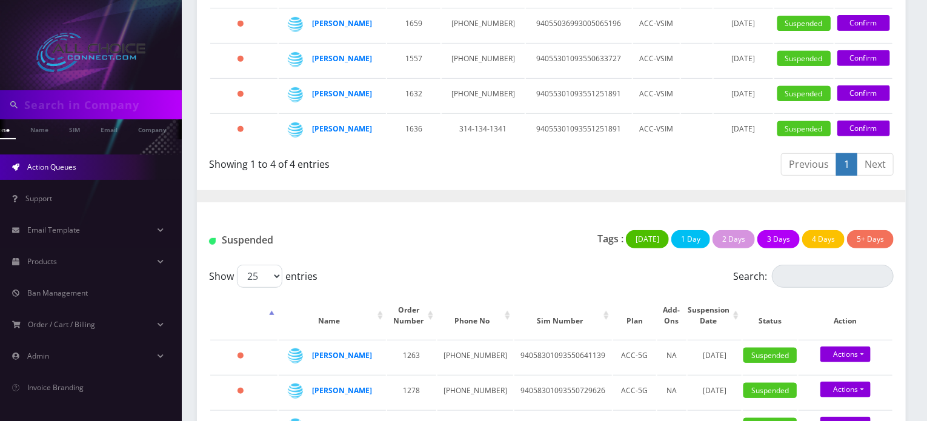
scroll to position [242, 0]
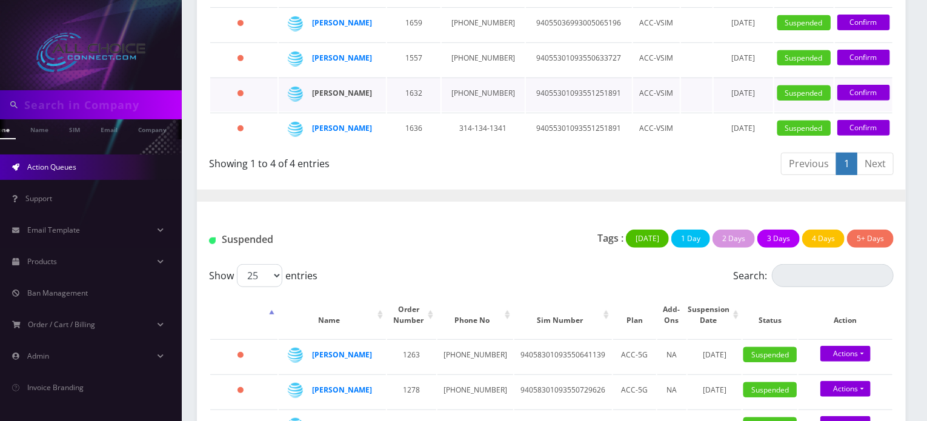
click at [326, 98] on strong "[PERSON_NAME]" at bounding box center [342, 93] width 60 height 10
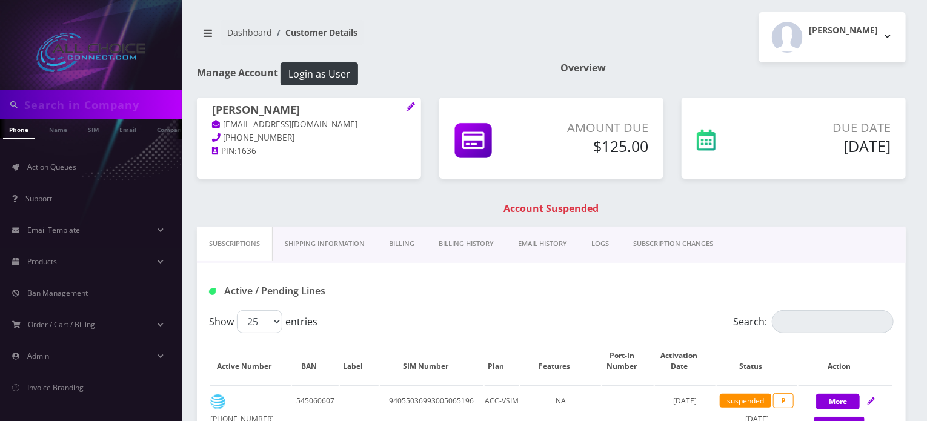
click at [465, 242] on link "Billing History" at bounding box center [465, 244] width 79 height 35
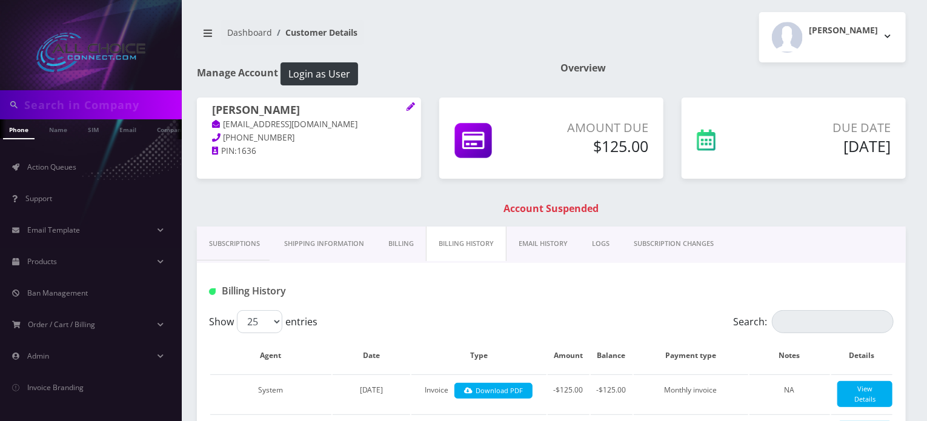
click at [216, 242] on link "Subscriptions" at bounding box center [234, 244] width 75 height 35
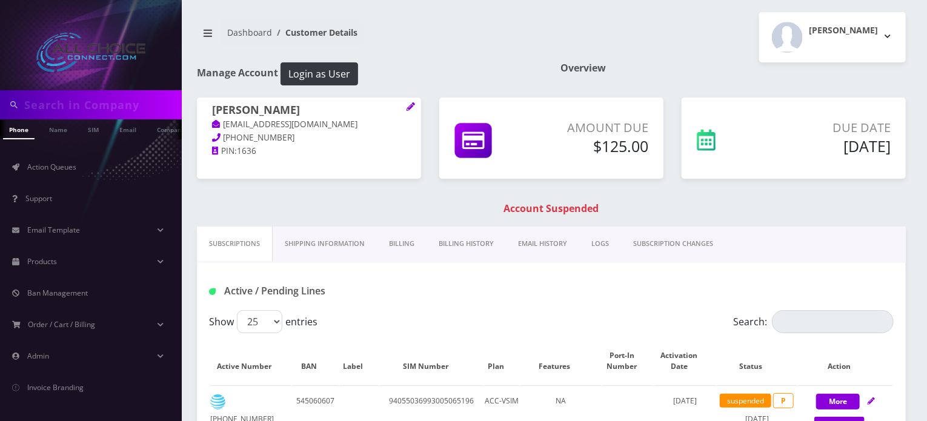
click at [444, 233] on link "Billing History" at bounding box center [465, 244] width 79 height 35
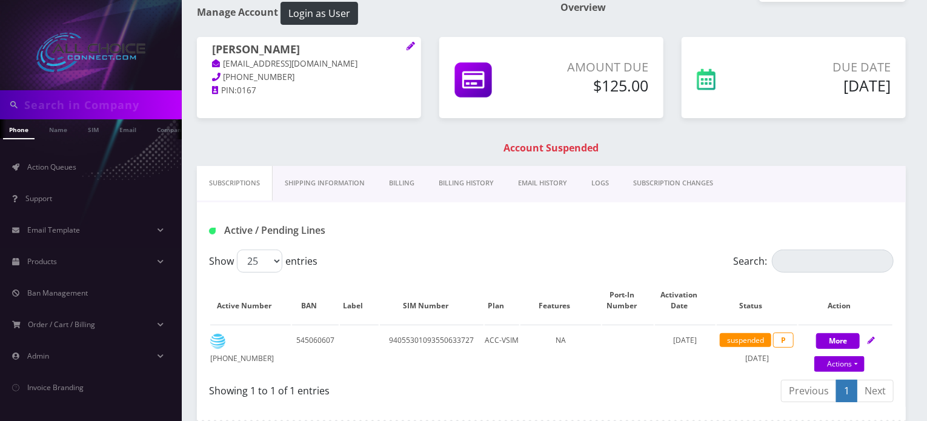
click at [468, 190] on link "Billing History" at bounding box center [465, 183] width 79 height 35
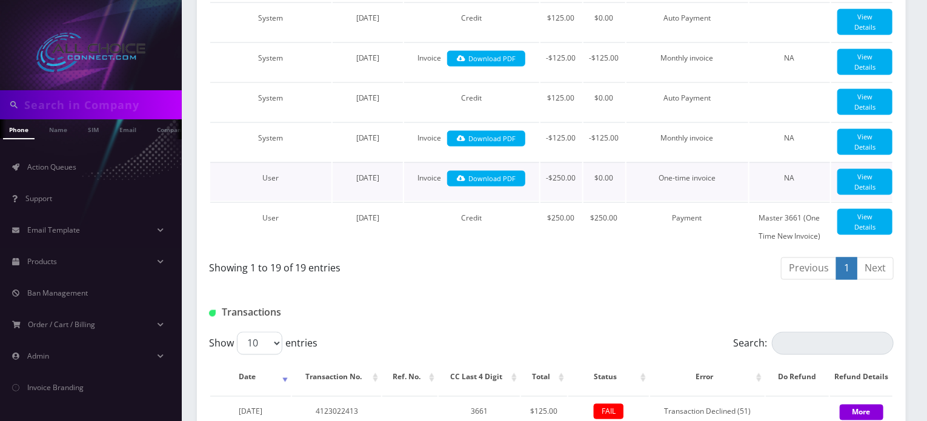
scroll to position [1090, 0]
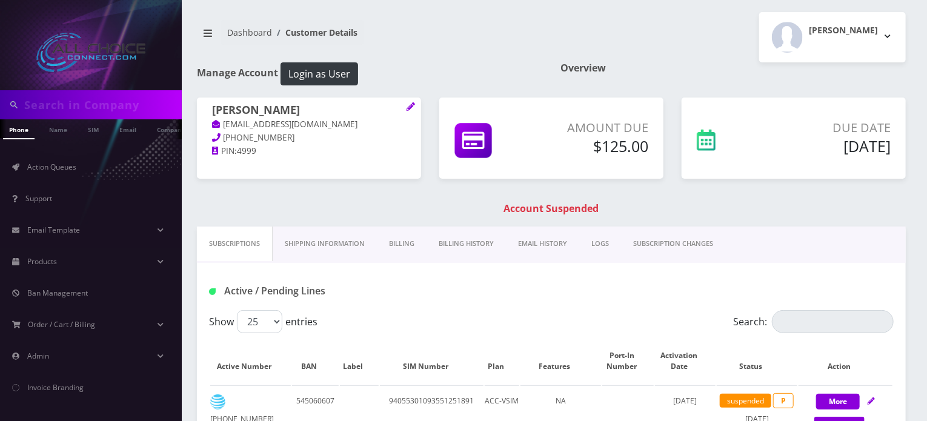
click at [465, 245] on link "Billing History" at bounding box center [465, 244] width 79 height 35
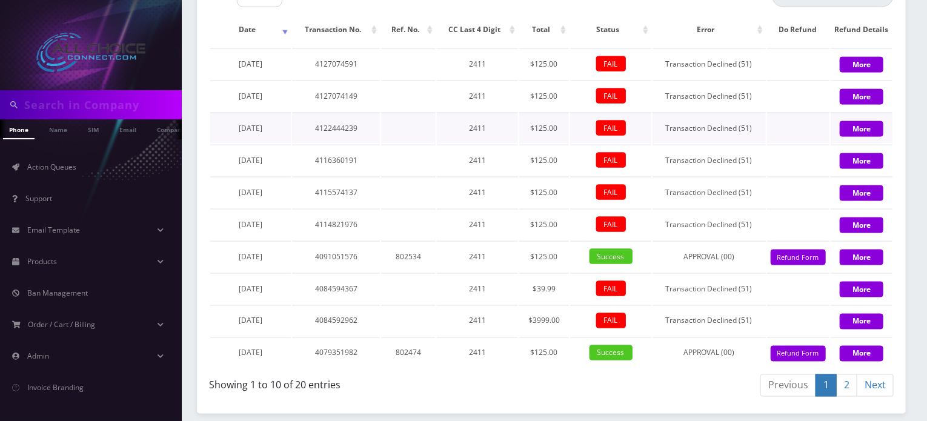
scroll to position [901, 0]
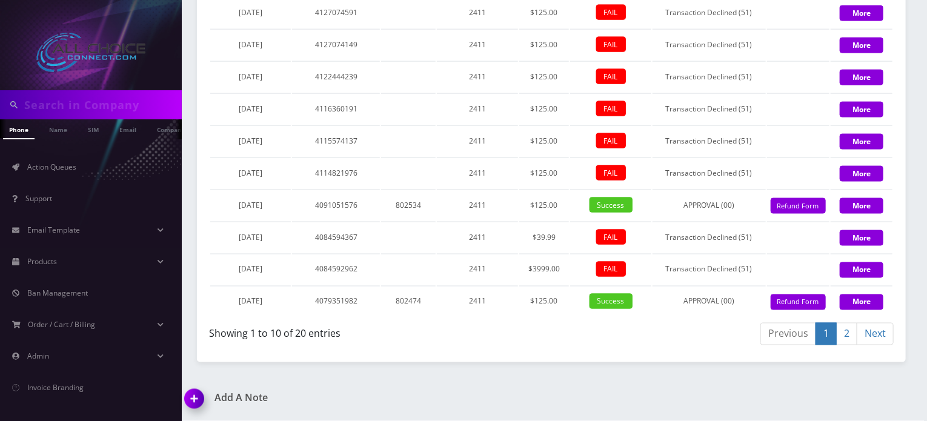
click at [847, 334] on link "2" at bounding box center [846, 334] width 21 height 22
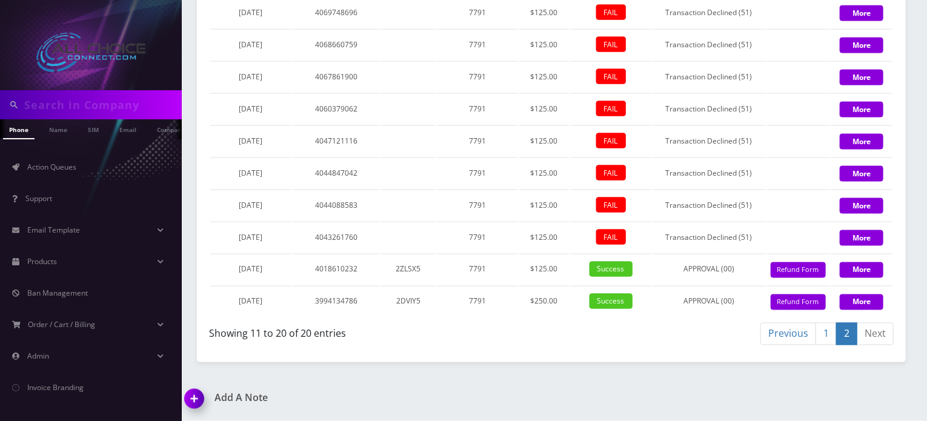
click at [826, 332] on link "1" at bounding box center [825, 334] width 21 height 22
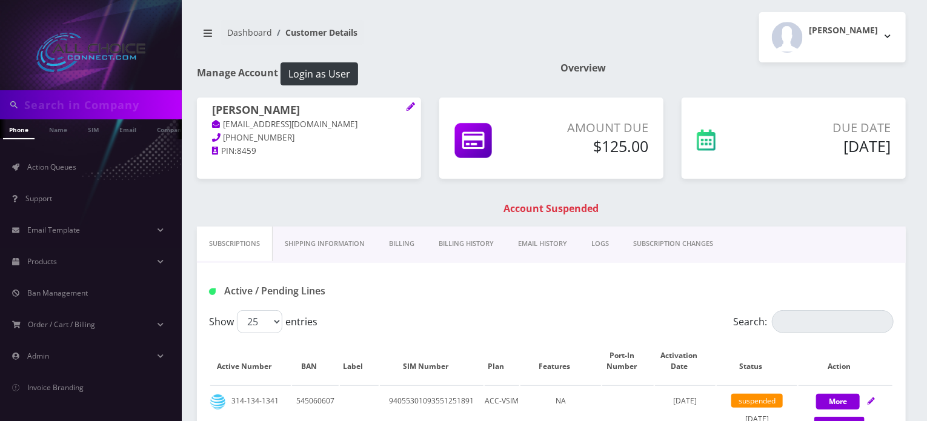
click at [467, 244] on link "Billing History" at bounding box center [465, 244] width 79 height 35
click at [465, 240] on link "Billing History" at bounding box center [465, 244] width 79 height 35
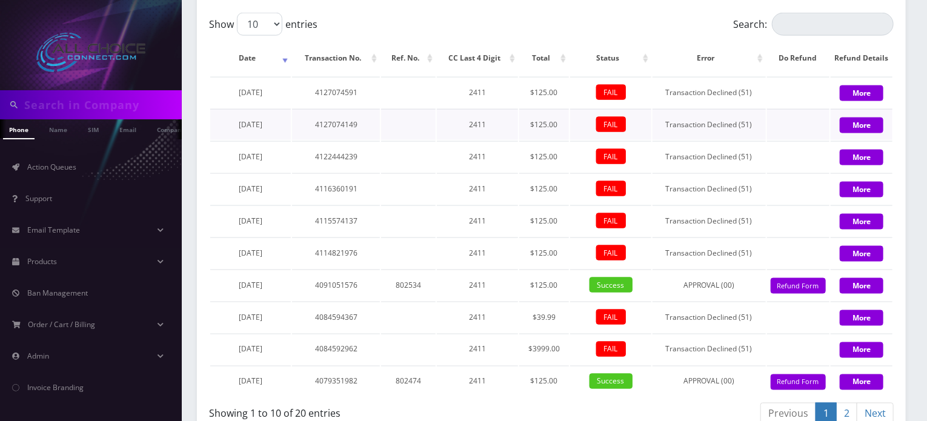
scroll to position [901, 0]
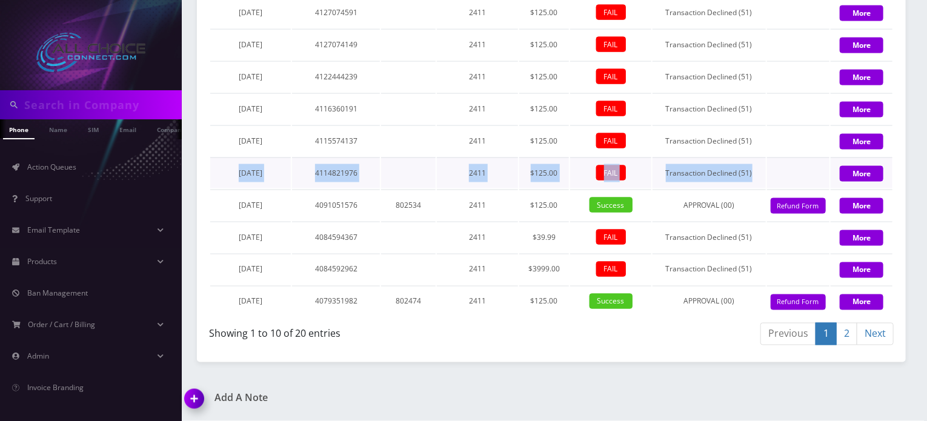
drag, startPoint x: 221, startPoint y: 174, endPoint x: 763, endPoint y: 174, distance: 542.1
click at [763, 174] on tr "[DATE] 4114821976 2411 $125.00 FAIL Transaction Declined (51) More" at bounding box center [551, 172] width 682 height 31
click at [762, 174] on td "Transaction Declined (51)" at bounding box center [708, 172] width 113 height 31
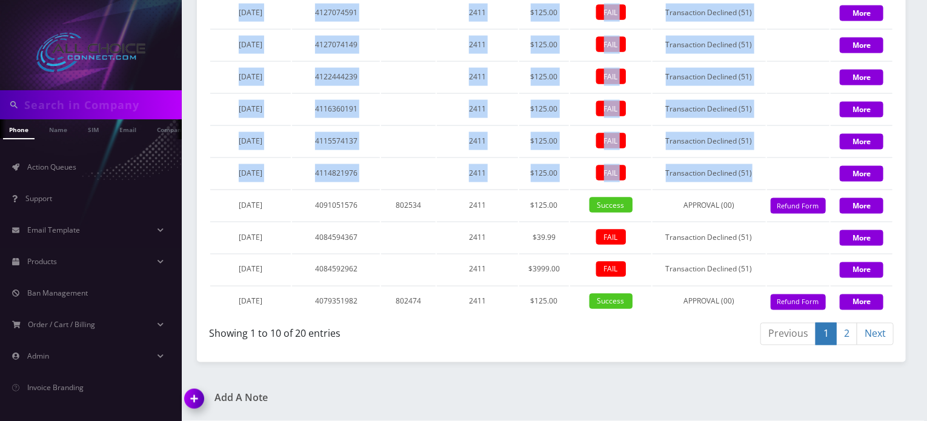
drag, startPoint x: 762, startPoint y: 174, endPoint x: 197, endPoint y: 177, distance: 565.1
click at [197, 177] on div "Show 10 25 50 100 entries Search: Date Transaction No. Ref. No. CC Last 4 Digit…" at bounding box center [551, 141] width 709 height 417
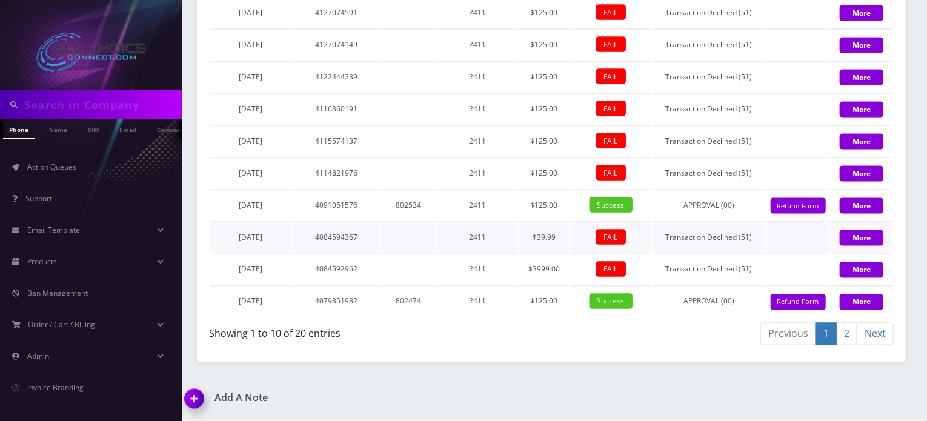
click at [417, 236] on td at bounding box center [408, 237] width 55 height 31
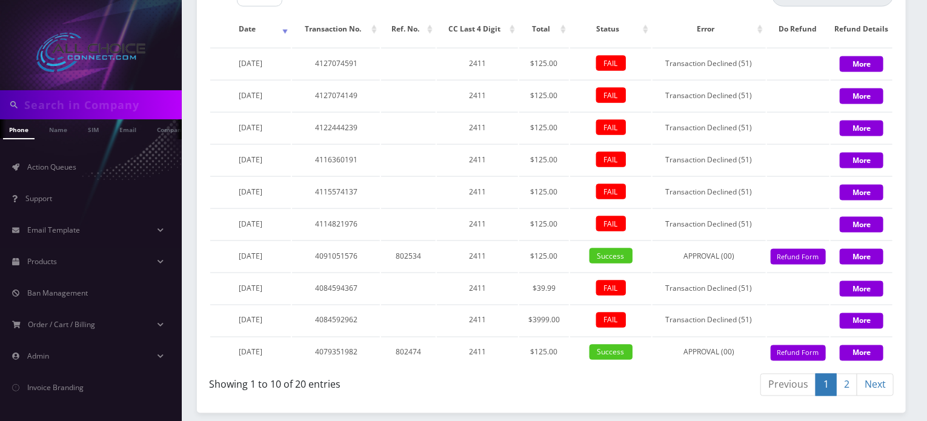
scroll to position [848, 0]
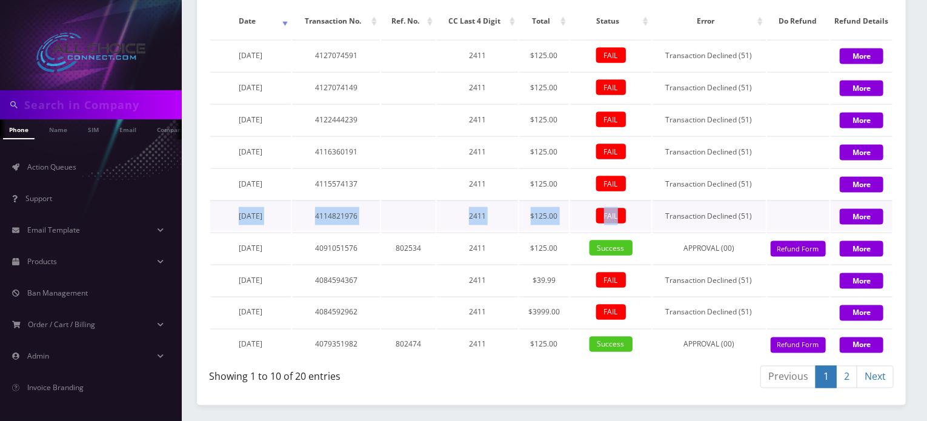
drag, startPoint x: 212, startPoint y: 230, endPoint x: 641, endPoint y: 227, distance: 428.8
click at [641, 227] on tr "[DATE] 4114821976 2411 $125.00 FAIL Transaction Declined (51) More" at bounding box center [551, 215] width 682 height 31
click at [448, 256] on td "2411" at bounding box center [477, 248] width 81 height 31
click at [842, 388] on link "2" at bounding box center [846, 377] width 21 height 22
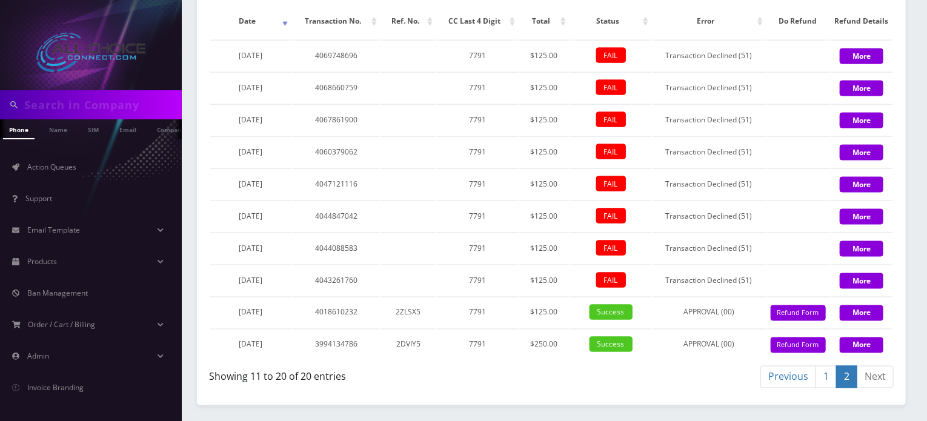
click at [826, 383] on link "1" at bounding box center [825, 377] width 21 height 22
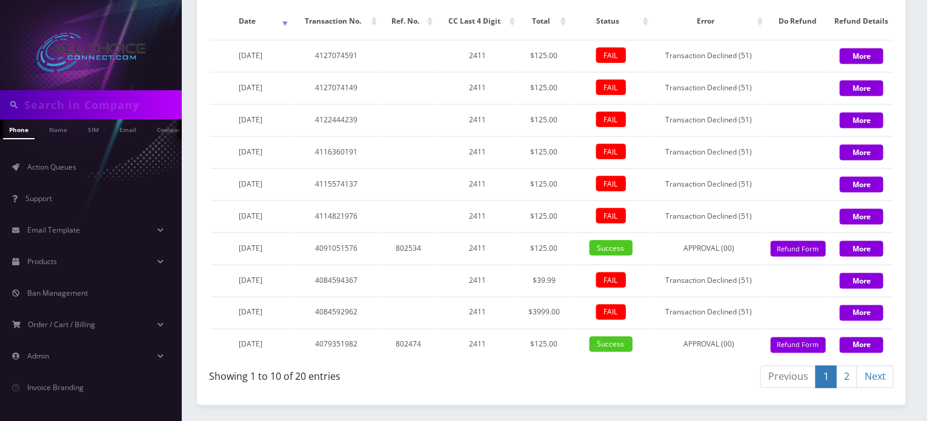
click at [849, 385] on link "2" at bounding box center [846, 377] width 21 height 22
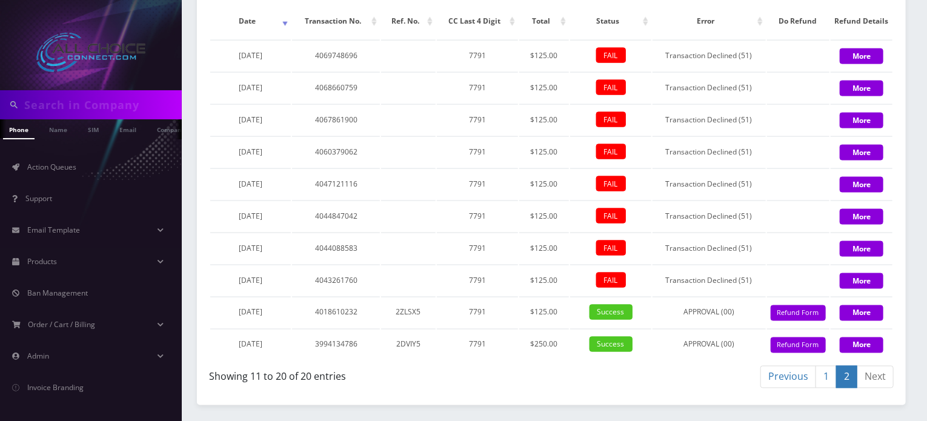
click at [829, 388] on link "1" at bounding box center [825, 377] width 21 height 22
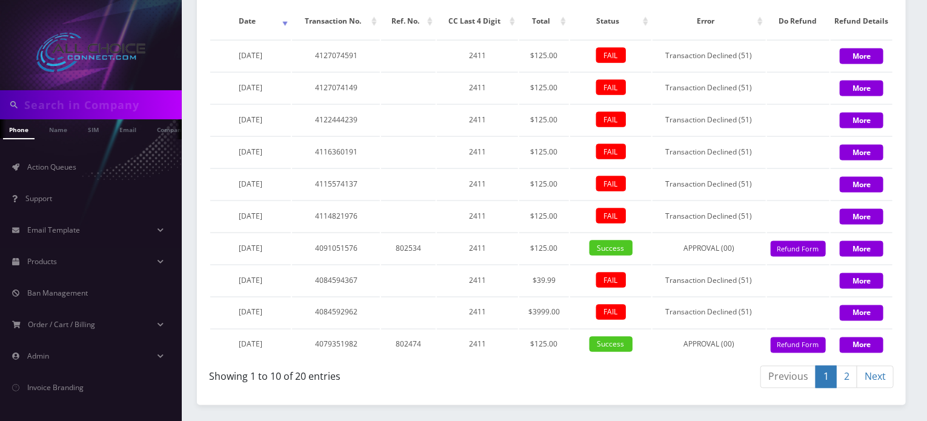
click at [845, 388] on link "2" at bounding box center [846, 377] width 21 height 22
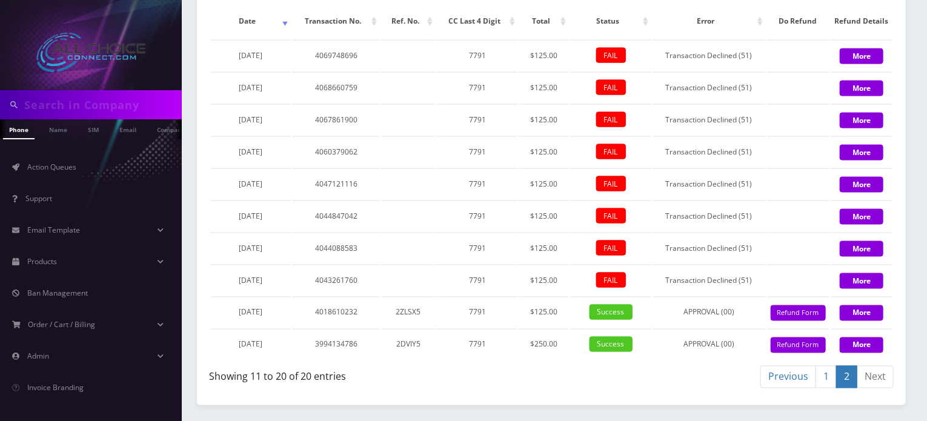
click at [824, 388] on link "1" at bounding box center [825, 377] width 21 height 22
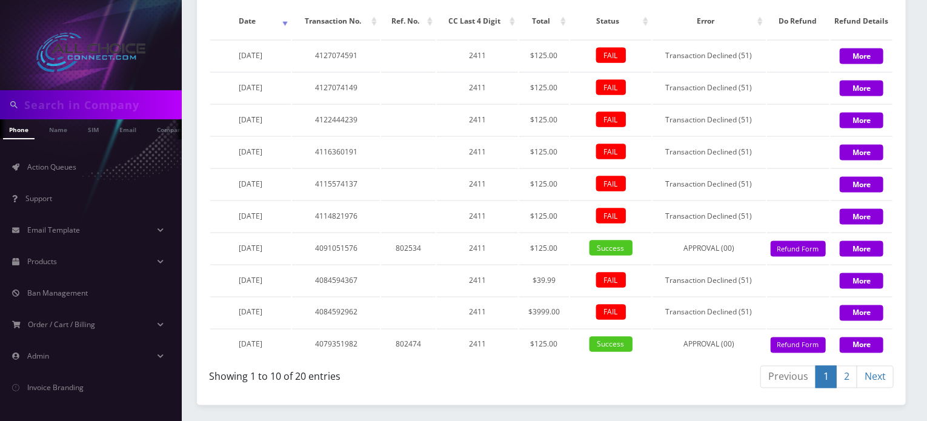
click at [841, 388] on link "2" at bounding box center [846, 377] width 21 height 22
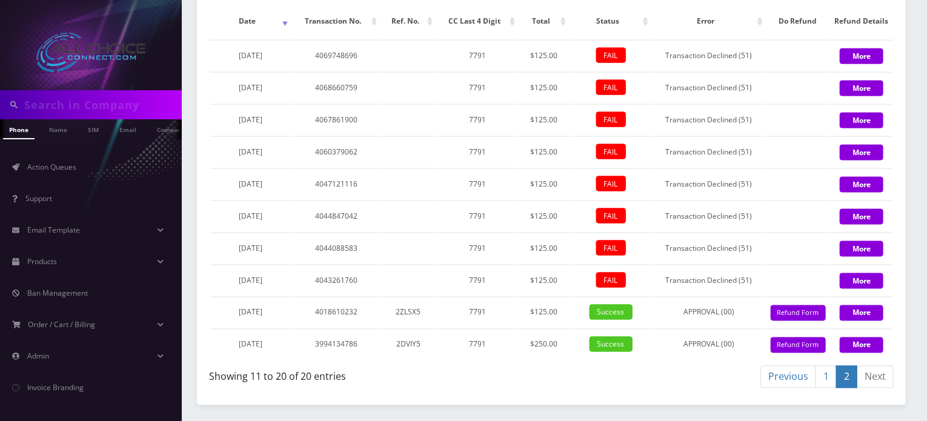
click at [824, 388] on link "1" at bounding box center [825, 377] width 21 height 22
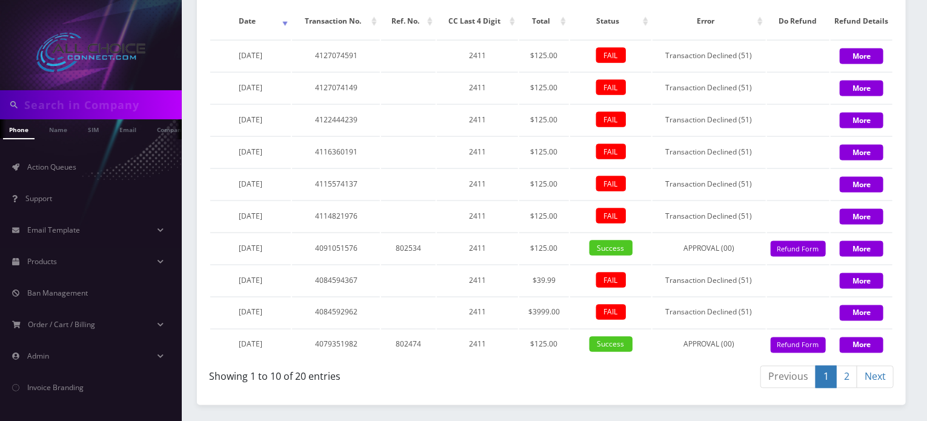
click at [848, 388] on link "2" at bounding box center [846, 377] width 21 height 22
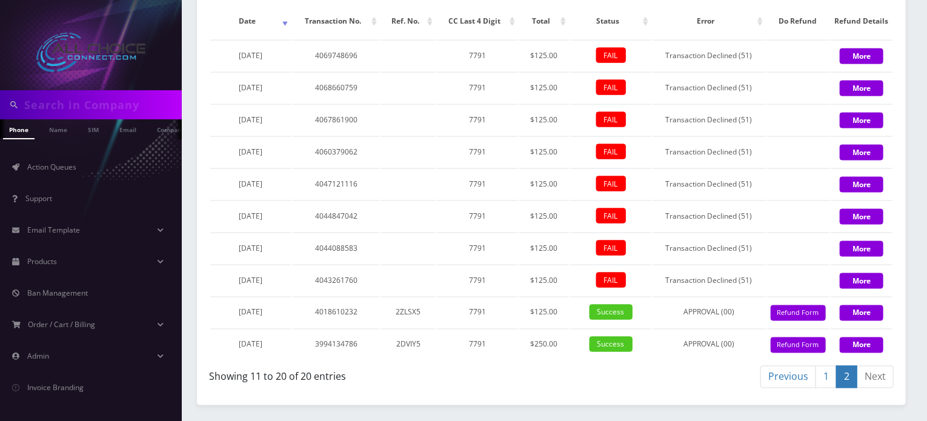
click at [826, 386] on link "1" at bounding box center [825, 377] width 21 height 22
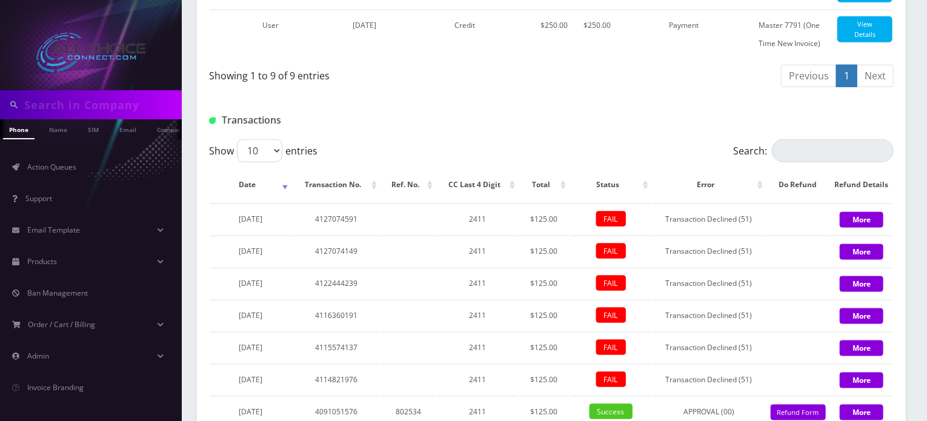
scroll to position [901, 0]
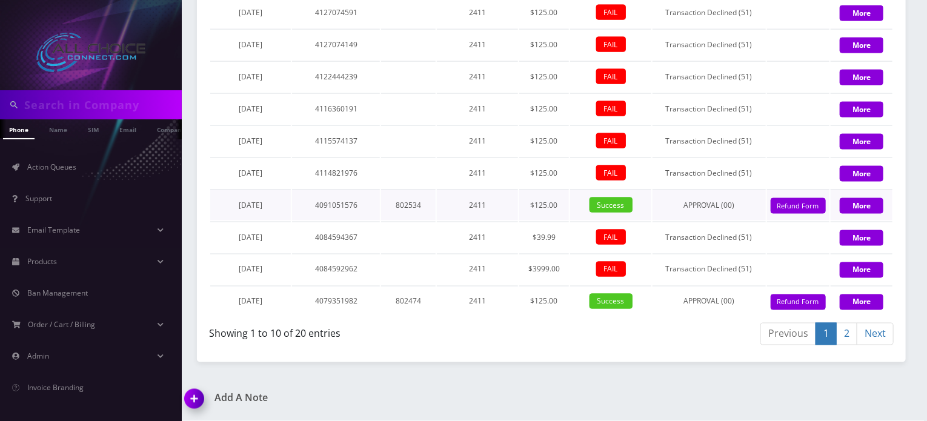
click at [609, 208] on span "Success" at bounding box center [610, 204] width 43 height 15
click at [611, 303] on span "Success" at bounding box center [610, 301] width 43 height 15
click at [608, 322] on div "Show 10 25 50 100 entries Search: Date Transaction No. Ref. No. CC Last 4 Digit…" at bounding box center [551, 141] width 709 height 417
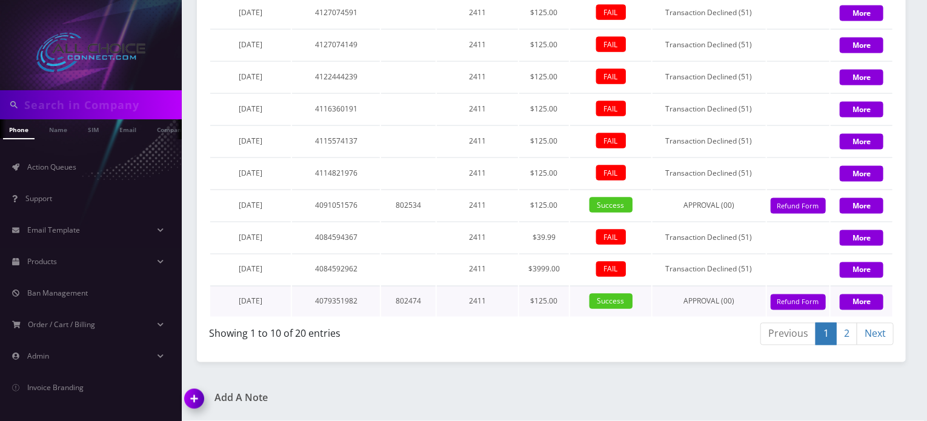
click at [609, 295] on span "Success" at bounding box center [610, 301] width 43 height 15
click at [607, 203] on span "Success" at bounding box center [610, 204] width 43 height 15
click at [615, 299] on span "Success" at bounding box center [610, 301] width 43 height 15
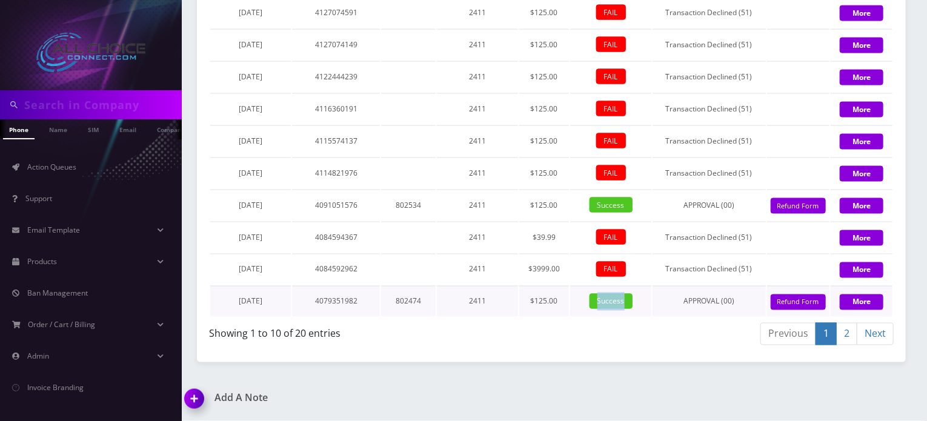
click at [615, 299] on span "Success" at bounding box center [610, 301] width 43 height 15
click at [611, 334] on div "Previous 1 2 Next" at bounding box center [726, 336] width 333 height 28
click at [608, 297] on span "Success" at bounding box center [610, 301] width 43 height 15
click at [607, 207] on span "Success" at bounding box center [610, 204] width 43 height 15
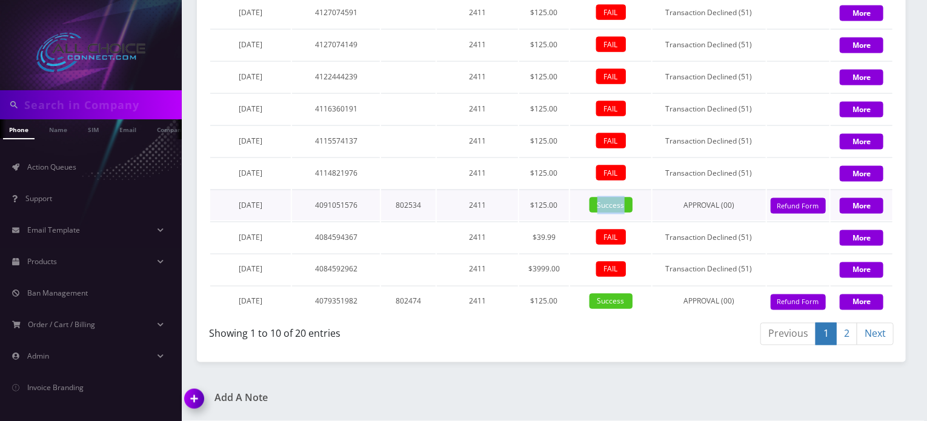
click at [607, 207] on span "Success" at bounding box center [610, 204] width 43 height 15
click at [615, 297] on span "Success" at bounding box center [610, 301] width 43 height 15
click at [603, 333] on div "Previous 1 2 Next" at bounding box center [726, 336] width 333 height 28
click at [543, 206] on td "$125.00" at bounding box center [544, 205] width 50 height 31
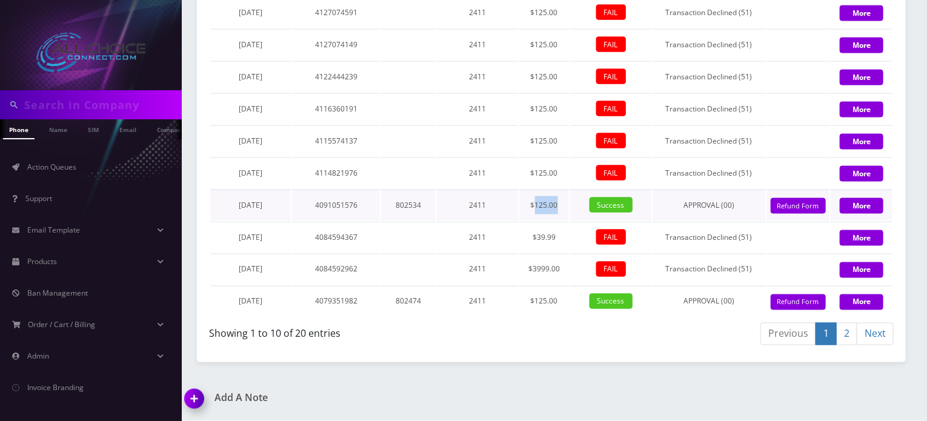
click at [543, 206] on td "$125.00" at bounding box center [544, 205] width 50 height 31
click at [540, 173] on td "$125.00" at bounding box center [544, 172] width 50 height 31
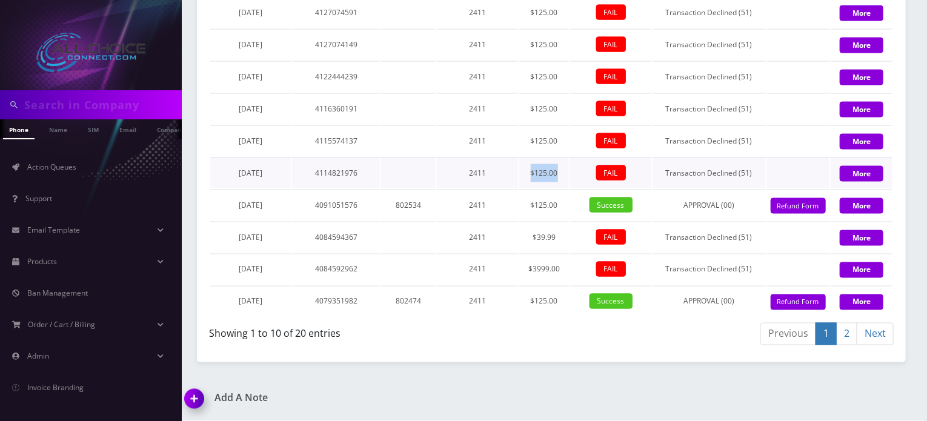
click at [540, 173] on td "$125.00" at bounding box center [544, 172] width 50 height 31
click at [545, 204] on td "$125.00" at bounding box center [544, 205] width 50 height 31
click at [547, 240] on td "$39.99" at bounding box center [544, 237] width 50 height 31
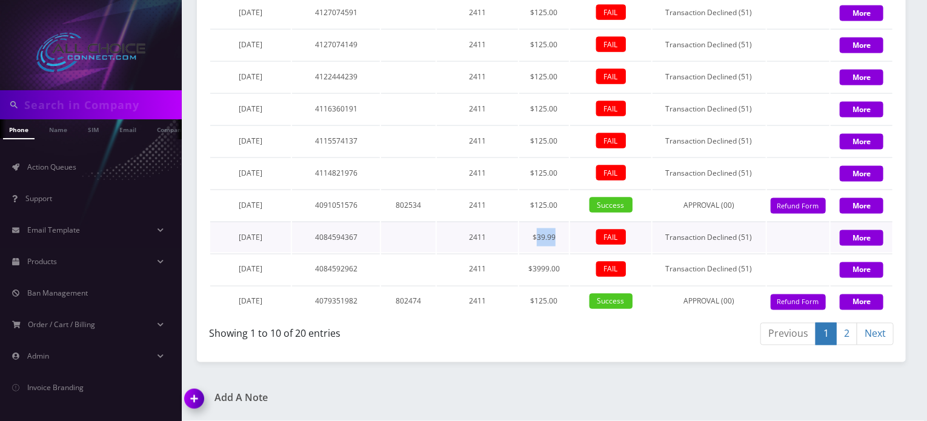
click at [547, 240] on td "$39.99" at bounding box center [544, 237] width 50 height 31
click at [545, 270] on td "$3999.00" at bounding box center [544, 269] width 50 height 31
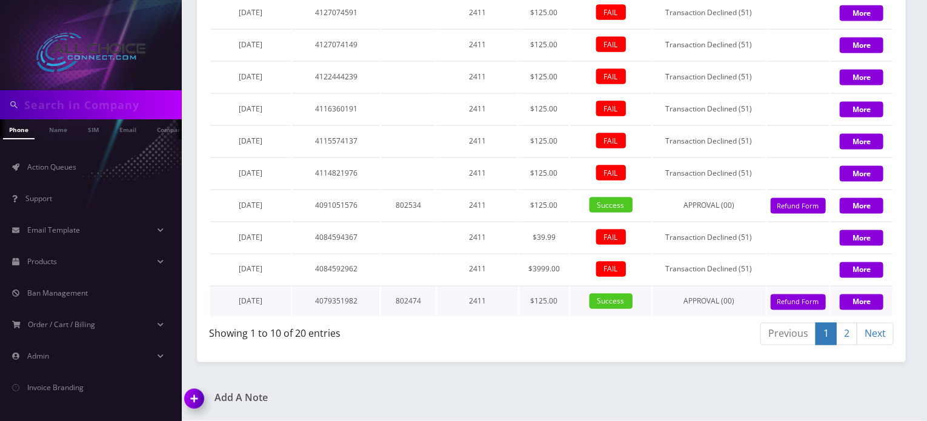
click at [546, 300] on td "$125.00" at bounding box center [544, 301] width 50 height 31
click at [544, 81] on td "$125.00" at bounding box center [544, 76] width 50 height 31
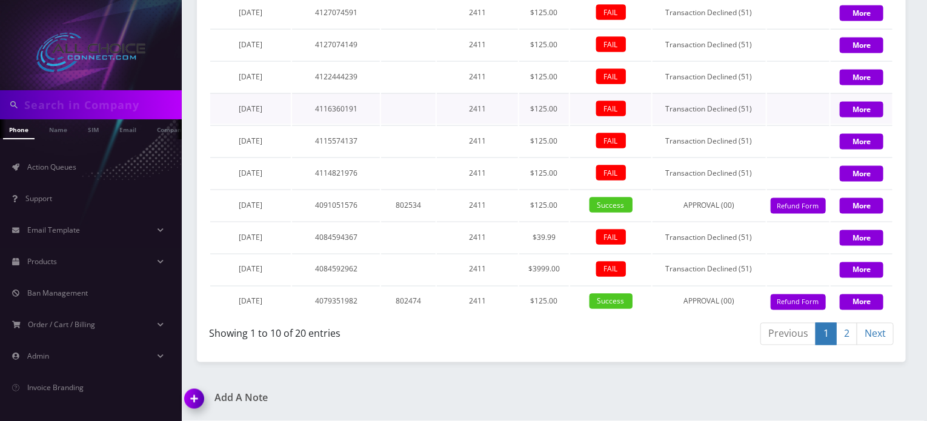
click at [545, 110] on td "$125.00" at bounding box center [544, 108] width 50 height 31
click at [545, 141] on td "$125.00" at bounding box center [544, 140] width 50 height 31
click at [543, 177] on td "$125.00" at bounding box center [544, 172] width 50 height 31
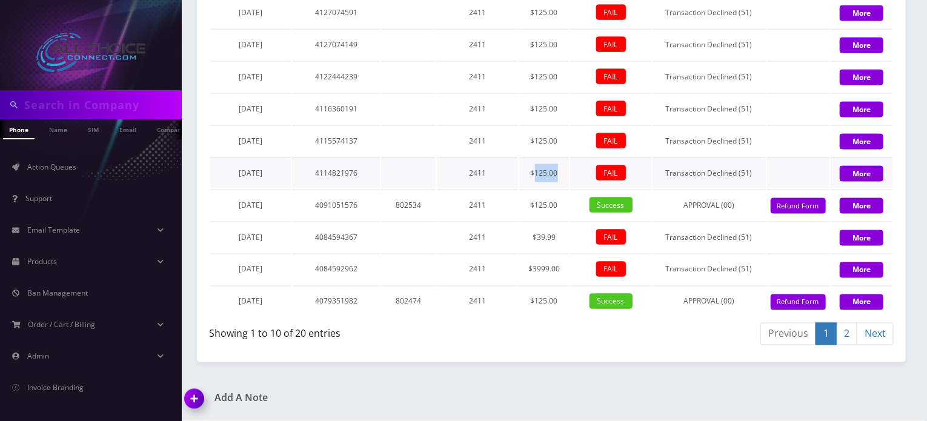
click at [543, 177] on td "$125.00" at bounding box center [544, 172] width 50 height 31
click at [543, 203] on td "$125.00" at bounding box center [544, 205] width 50 height 31
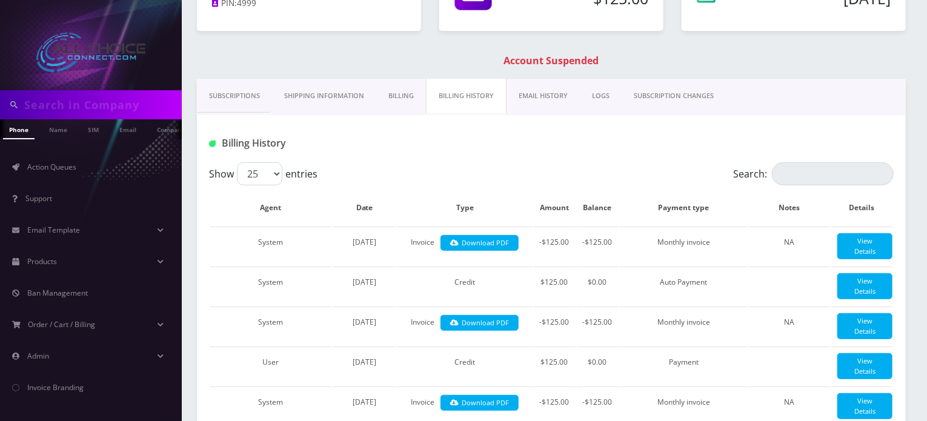
scroll to position [0, 0]
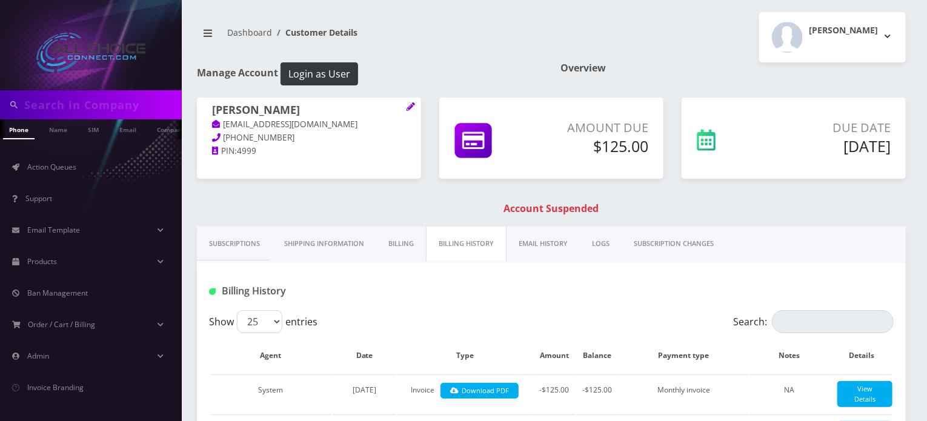
click at [282, 108] on h1 "Dylan Konopasek" at bounding box center [309, 111] width 194 height 15
copy h1 "Konopasek"
click at [564, 51] on div "Rob W Logout" at bounding box center [732, 37] width 363 height 50
click at [55, 169] on span "Action Queues" at bounding box center [51, 167] width 49 height 10
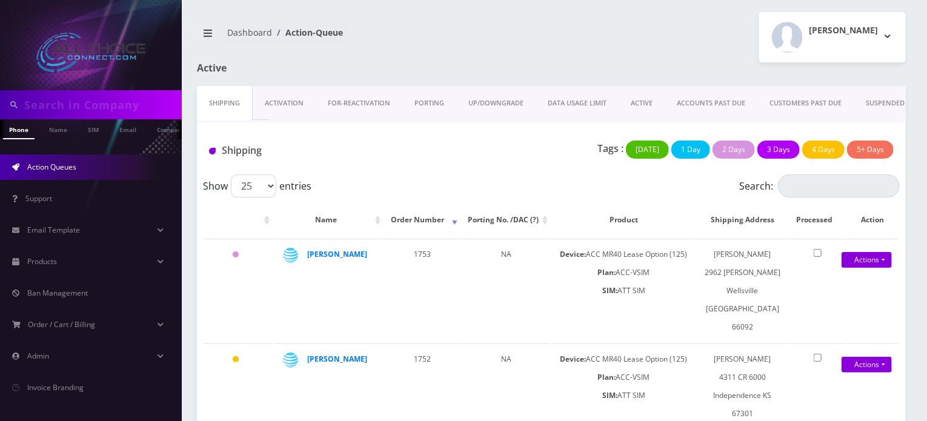
click at [706, 106] on link "ACCOUNTS PAST DUE" at bounding box center [710, 103] width 93 height 35
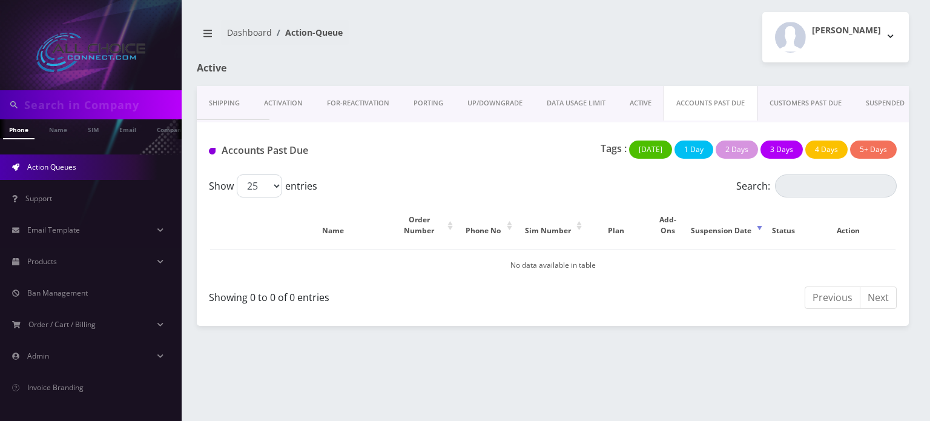
click at [785, 105] on link "CUSTOMERS PAST DUE" at bounding box center [806, 103] width 96 height 35
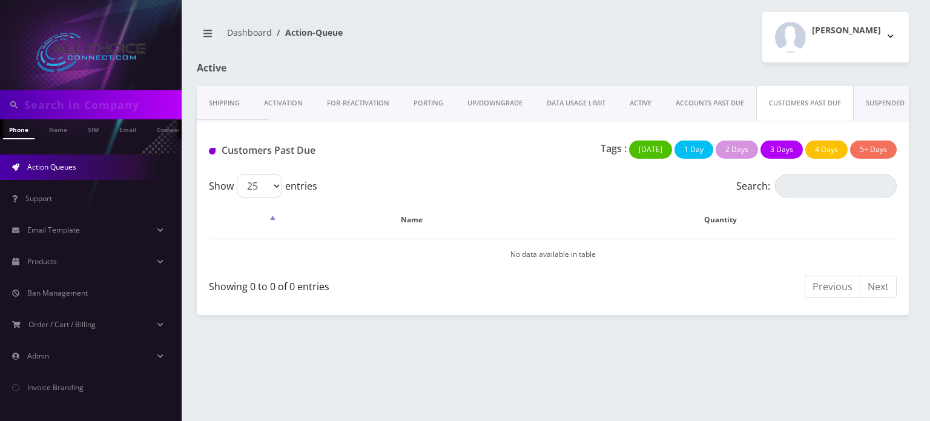
click at [704, 106] on link "ACCOUNTS PAST DUE" at bounding box center [710, 103] width 93 height 35
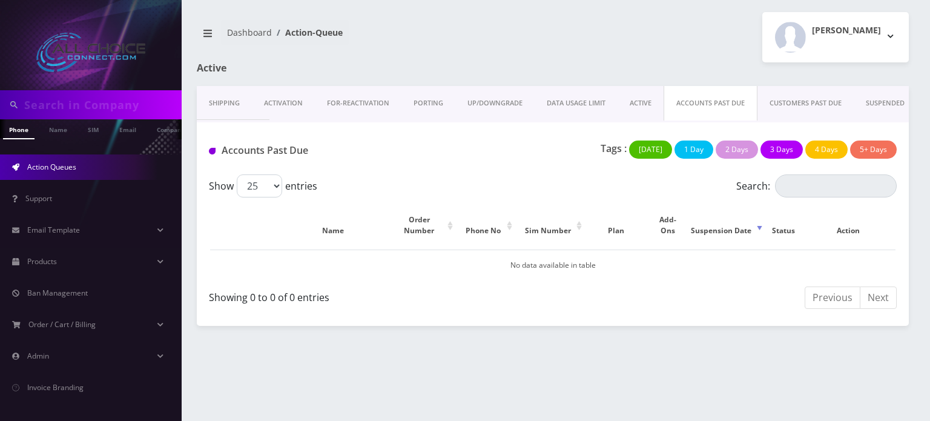
click at [826, 101] on link "CUSTOMERS PAST DUE" at bounding box center [806, 103] width 96 height 35
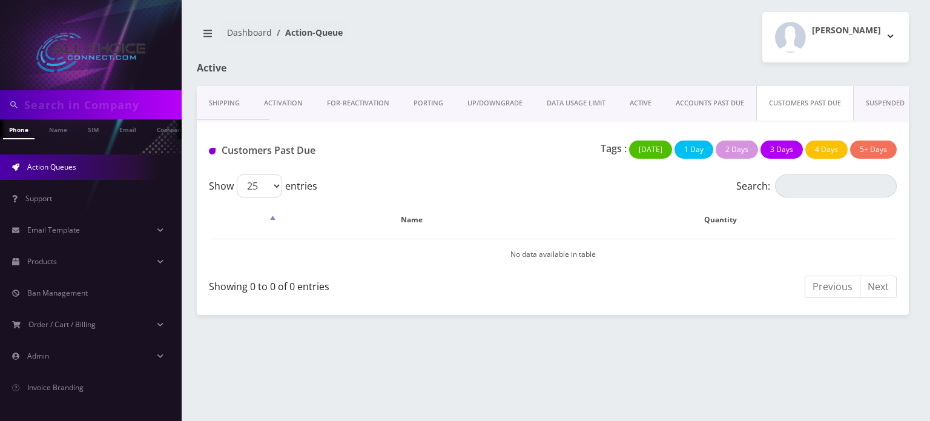
click at [697, 94] on link "ACCOUNTS PAST DUE" at bounding box center [710, 103] width 93 height 35
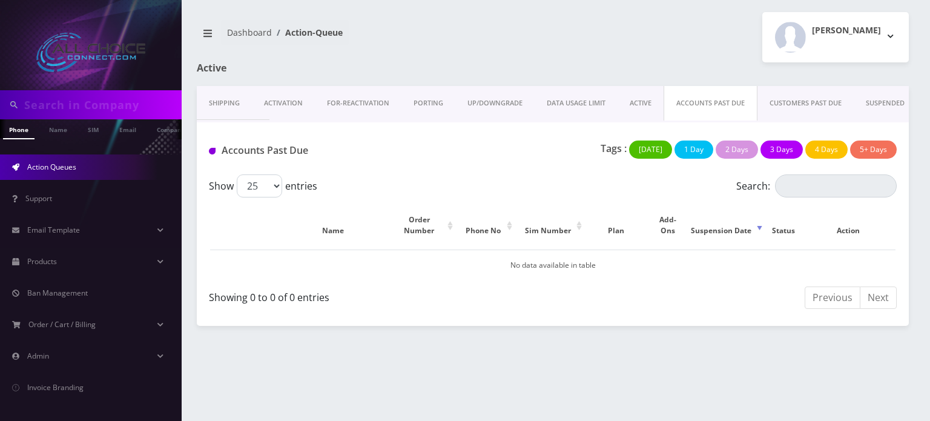
click at [787, 104] on link "CUSTOMERS PAST DUE" at bounding box center [806, 103] width 96 height 35
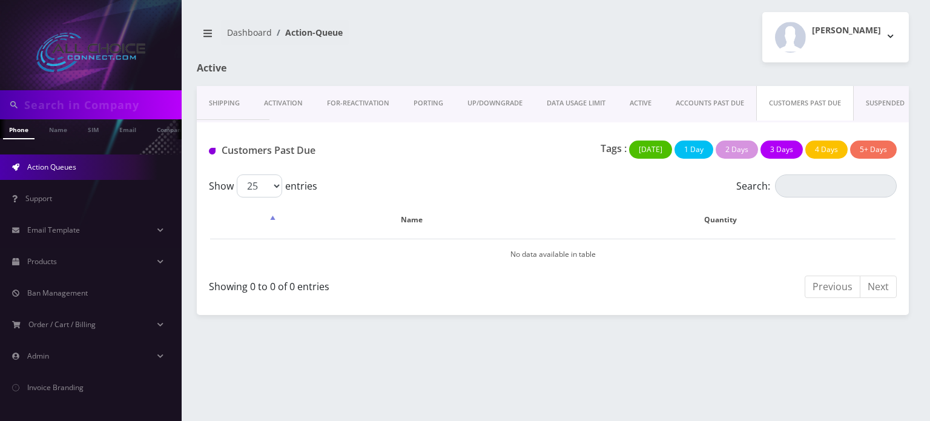
click at [784, 101] on link "CUSTOMERS PAST DUE" at bounding box center [805, 103] width 98 height 35
click at [717, 101] on link "ACCOUNTS PAST DUE" at bounding box center [710, 103] width 93 height 35
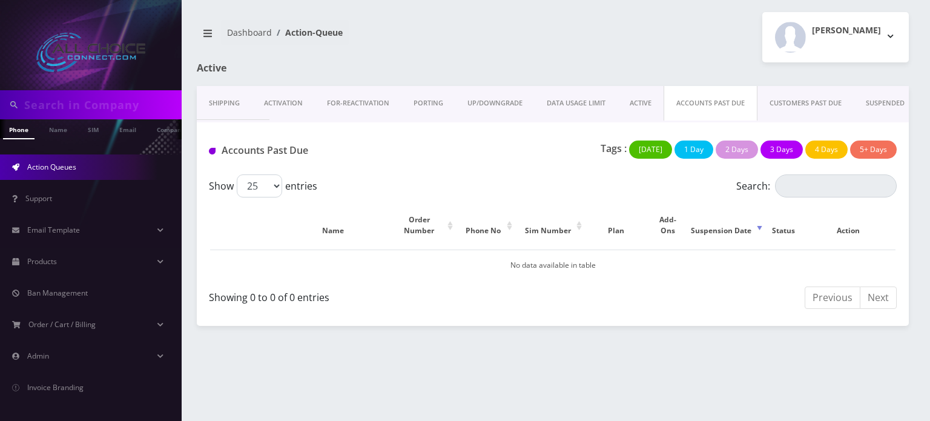
click at [696, 102] on link "ACCOUNTS PAST DUE" at bounding box center [711, 103] width 94 height 35
click at [701, 108] on link "ACCOUNTS PAST DUE" at bounding box center [711, 103] width 94 height 35
click at [810, 101] on link "CUSTOMERS PAST DUE" at bounding box center [806, 103] width 96 height 35
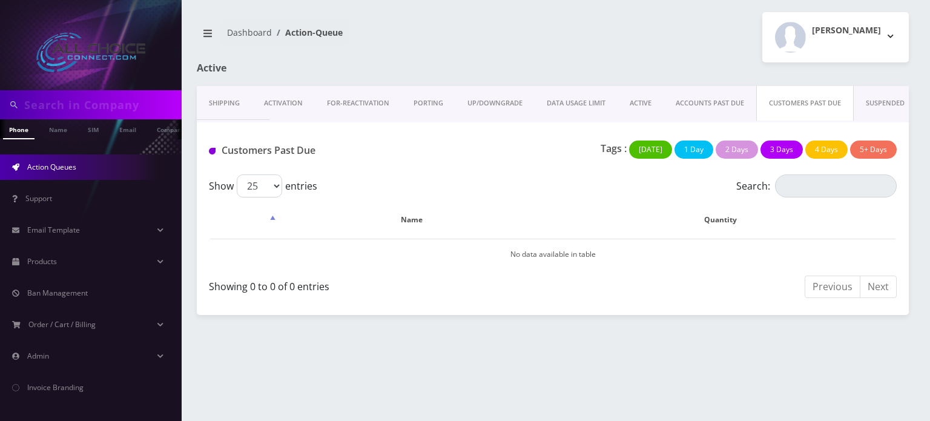
click at [658, 83] on div at bounding box center [674, 74] width 487 height 24
click at [693, 91] on link "ACCOUNTS PAST DUE" at bounding box center [710, 103] width 93 height 35
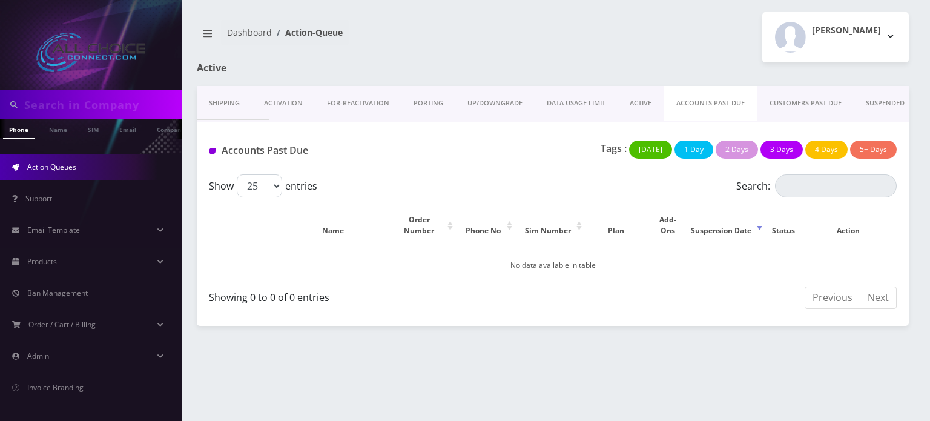
click at [804, 109] on link "CUSTOMERS PAST DUE" at bounding box center [806, 103] width 96 height 35
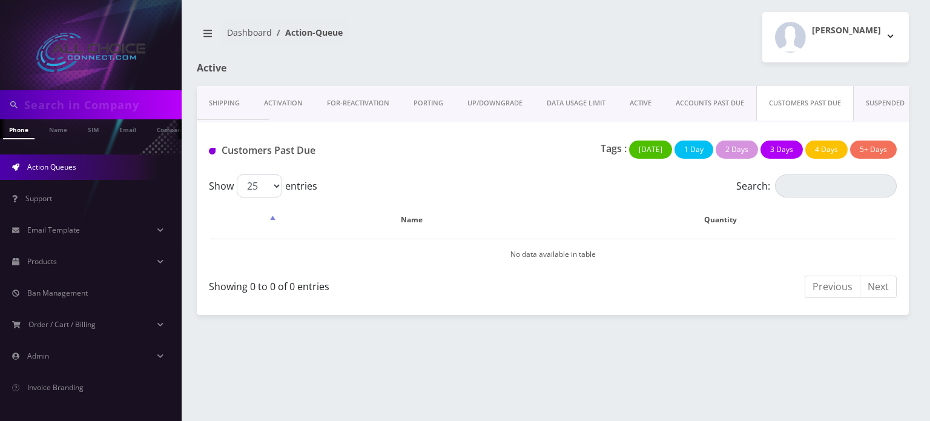
click at [713, 97] on link "ACCOUNTS PAST DUE" at bounding box center [710, 103] width 93 height 35
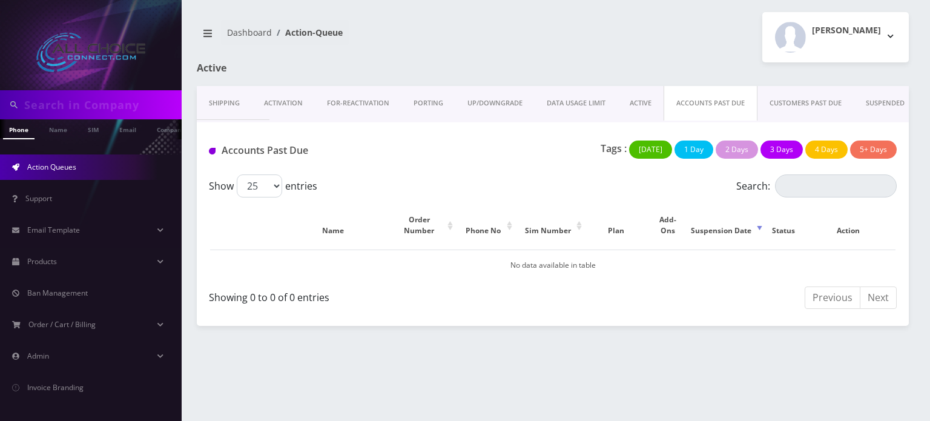
click at [720, 102] on link "ACCOUNTS PAST DUE" at bounding box center [711, 103] width 94 height 35
click at [716, 102] on link "ACCOUNTS PAST DUE" at bounding box center [711, 103] width 94 height 35
click at [686, 104] on link "ACCOUNTS PAST DUE" at bounding box center [711, 103] width 94 height 35
drag, startPoint x: 84, startPoint y: 101, endPoint x: 82, endPoint y: 94, distance: 7.5
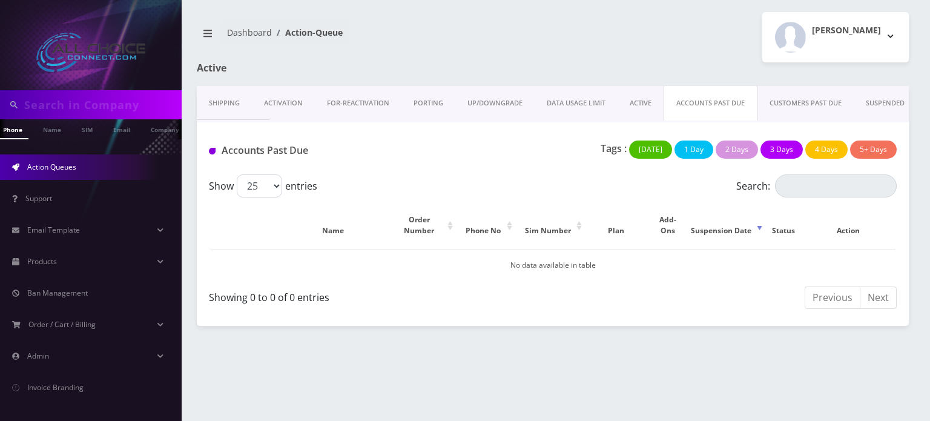
click at [82, 95] on input "text" at bounding box center [101, 104] width 154 height 23
type input "[PERSON_NAME]"
drag, startPoint x: 76, startPoint y: 108, endPoint x: 6, endPoint y: 108, distance: 69.7
click at [6, 108] on div "[PERSON_NAME]" at bounding box center [91, 104] width 176 height 23
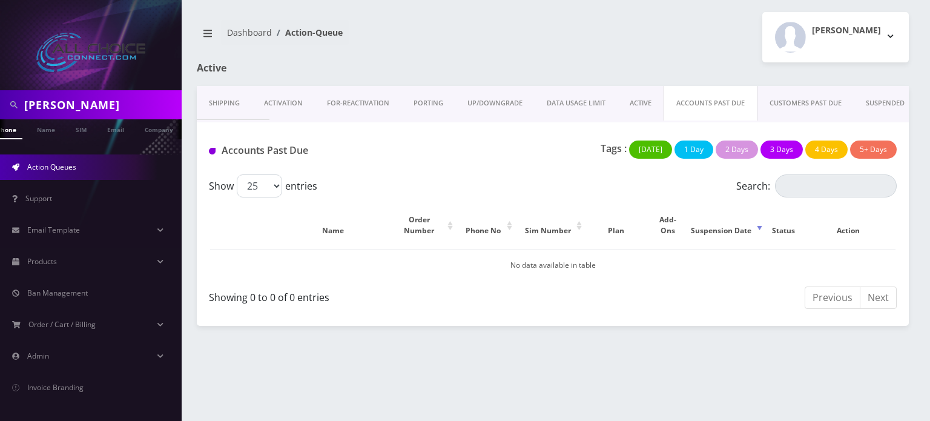
click at [721, 104] on link "ACCOUNTS PAST DUE" at bounding box center [711, 103] width 94 height 35
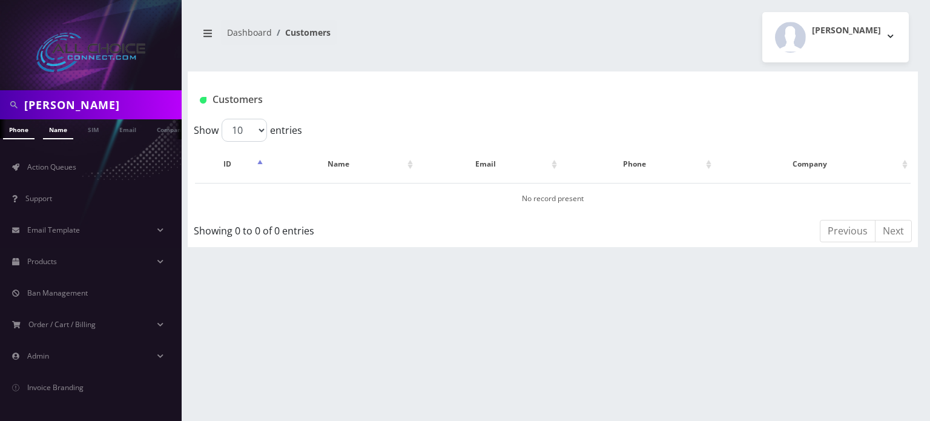
click at [53, 124] on link "Name" at bounding box center [58, 129] width 30 height 20
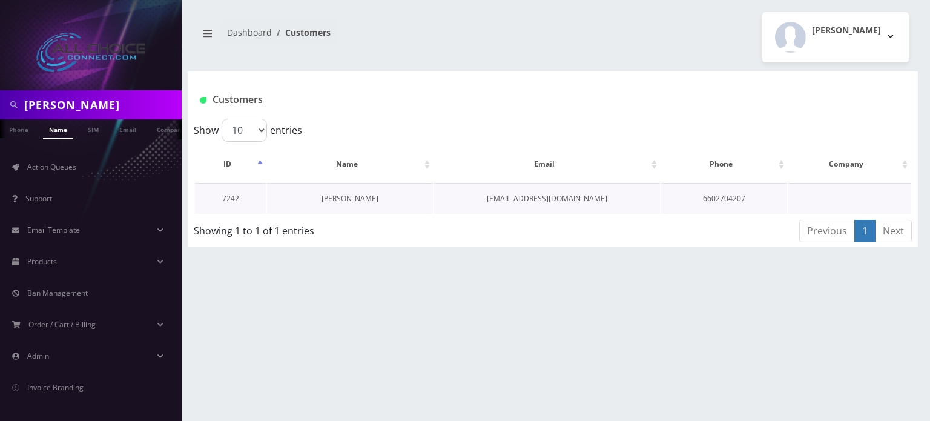
click at [357, 202] on link "[PERSON_NAME]" at bounding box center [350, 198] width 57 height 10
click at [15, 134] on link "Phone" at bounding box center [12, 129] width 31 height 20
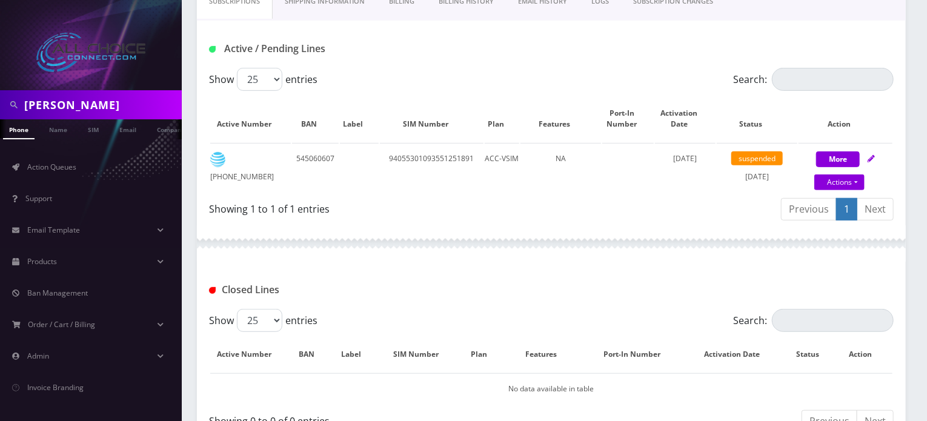
scroll to position [182, 0]
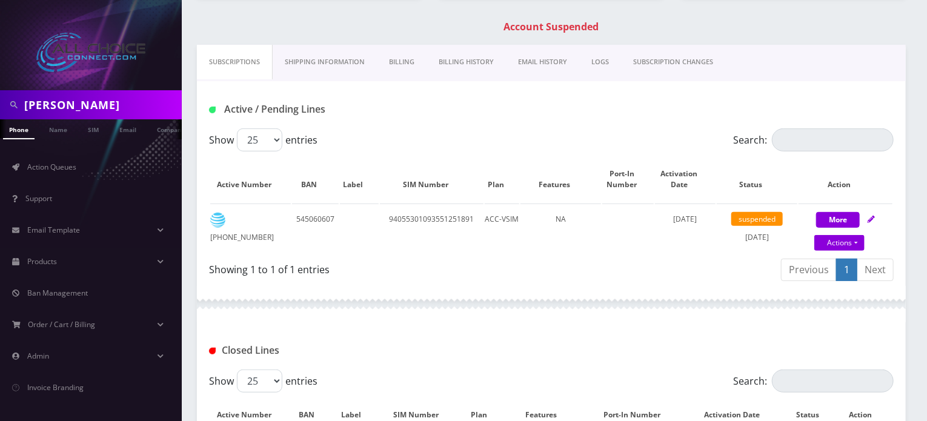
click at [534, 60] on link "EMAIL HISTORY" at bounding box center [542, 62] width 73 height 35
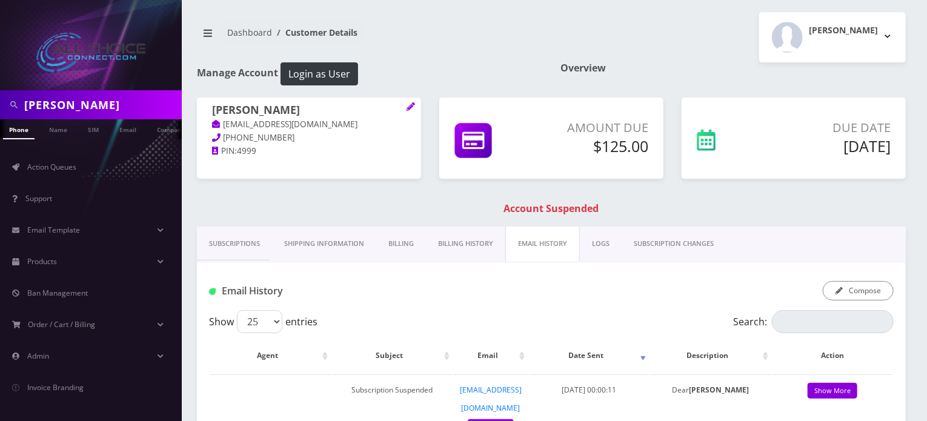
click at [446, 244] on link "Billing History" at bounding box center [465, 244] width 79 height 35
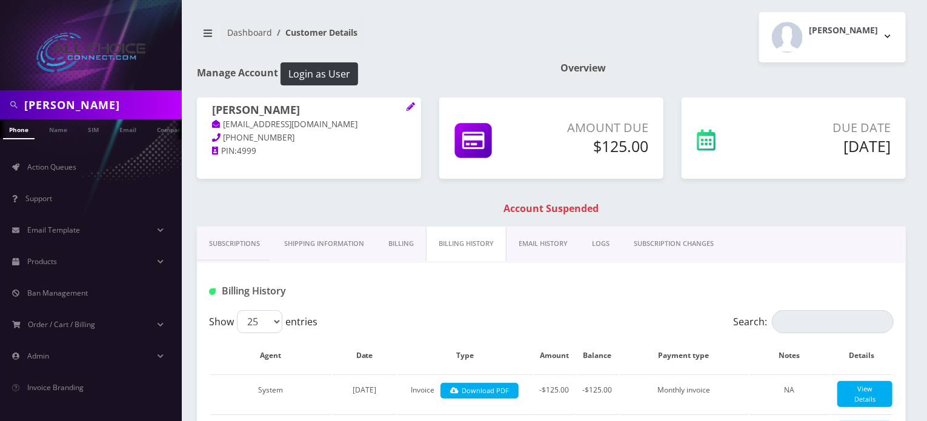
click at [530, 237] on link "EMAIL HISTORY" at bounding box center [542, 244] width 73 height 35
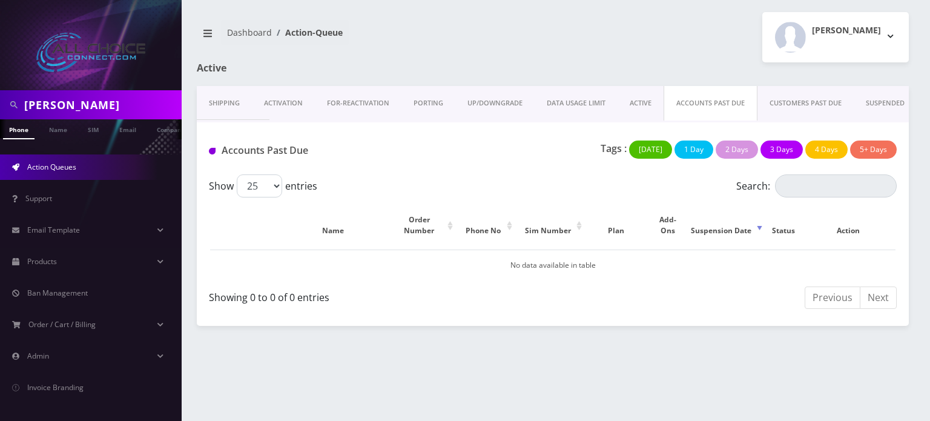
drag, startPoint x: 75, startPoint y: 104, endPoint x: 5, endPoint y: 112, distance: 70.7
click at [5, 112] on div "dylan k" at bounding box center [91, 104] width 176 height 23
type input "[PERSON_NAME]"
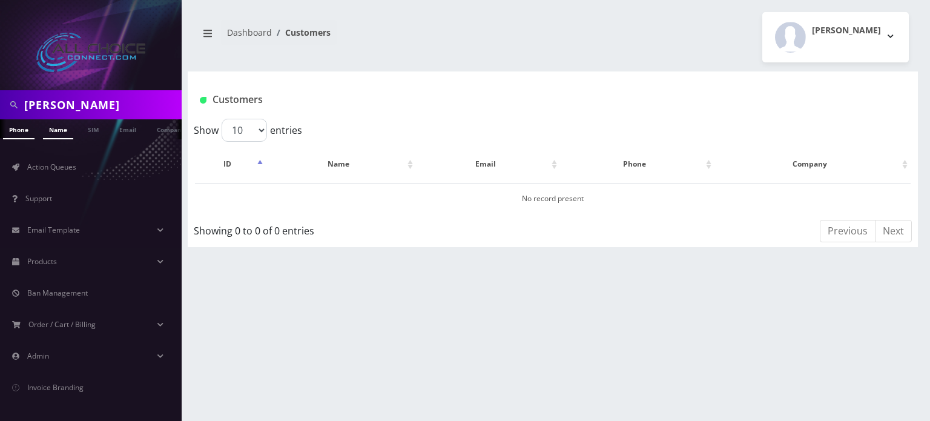
click at [65, 128] on link "Name" at bounding box center [58, 129] width 30 height 20
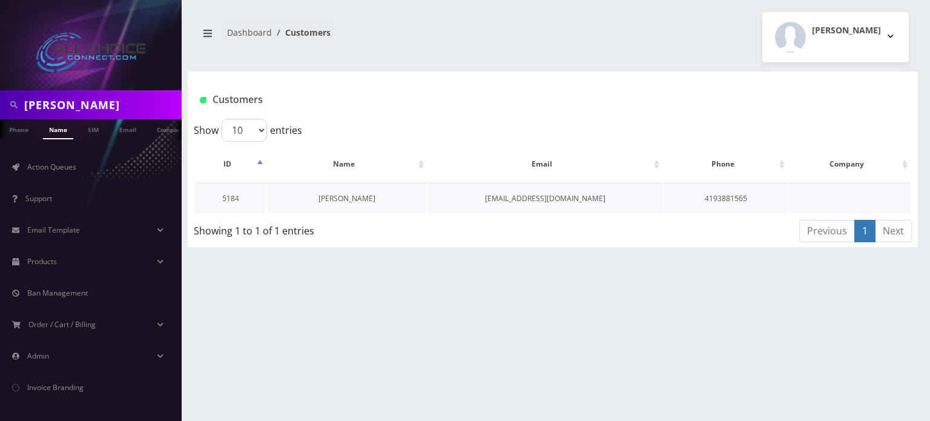
click at [359, 197] on link "[PERSON_NAME]" at bounding box center [347, 198] width 57 height 10
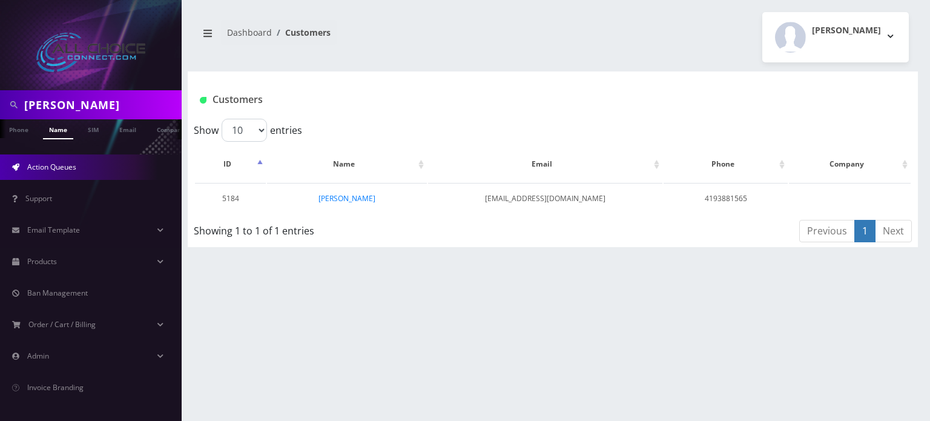
click at [41, 167] on span "Action Queues" at bounding box center [51, 167] width 49 height 10
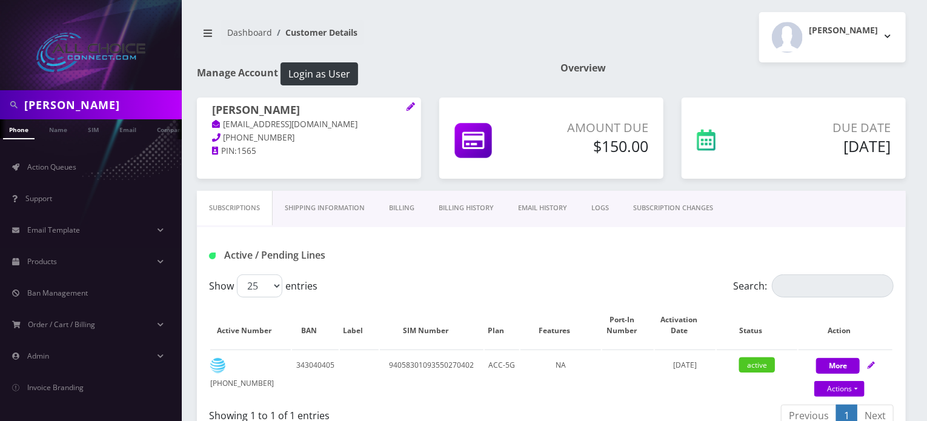
click at [474, 208] on link "Billing History" at bounding box center [465, 208] width 79 height 35
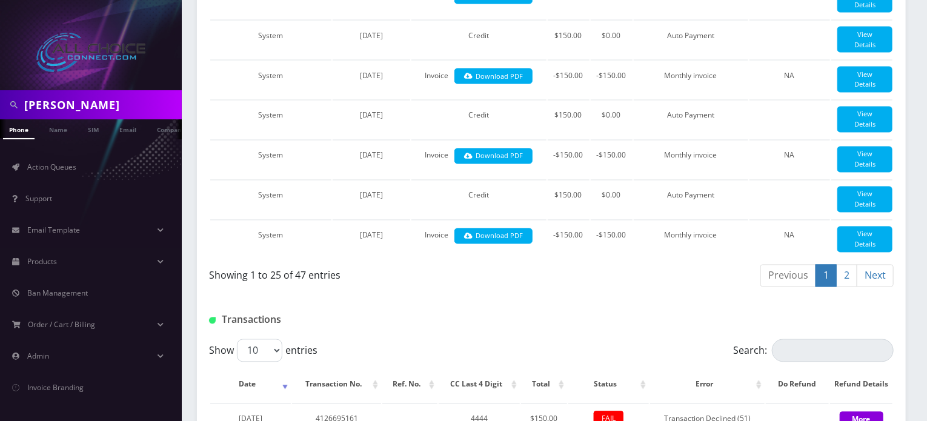
scroll to position [969, 0]
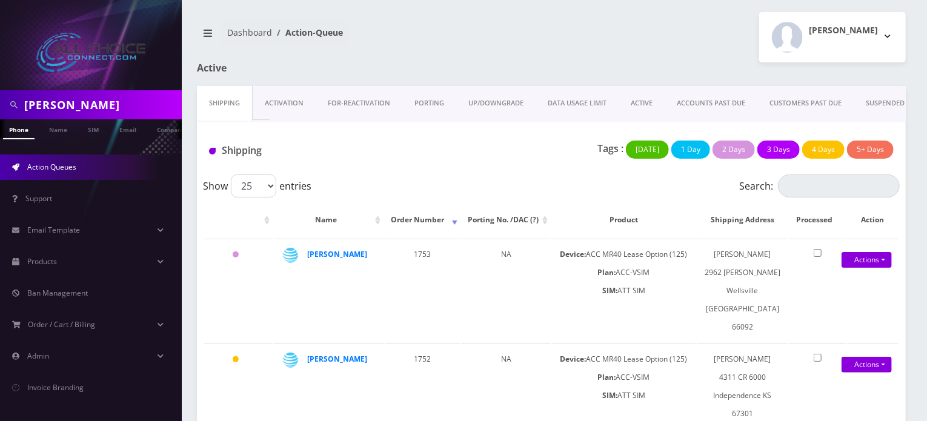
click at [791, 103] on link "CUSTOMERS PAST DUE" at bounding box center [805, 103] width 96 height 35
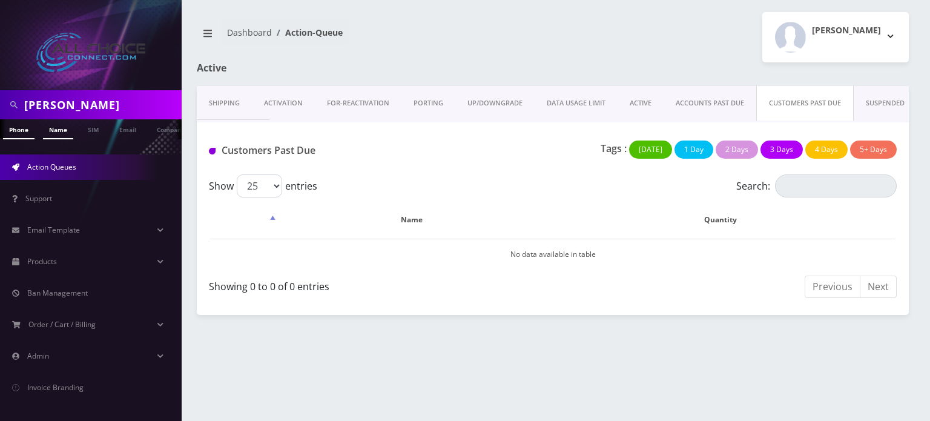
click at [56, 134] on link "Name" at bounding box center [58, 129] width 30 height 20
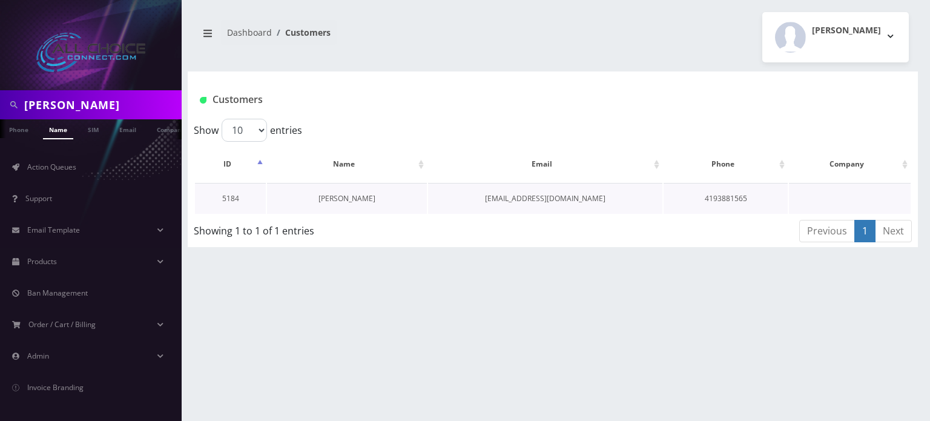
click at [363, 199] on link "[PERSON_NAME]" at bounding box center [347, 198] width 57 height 10
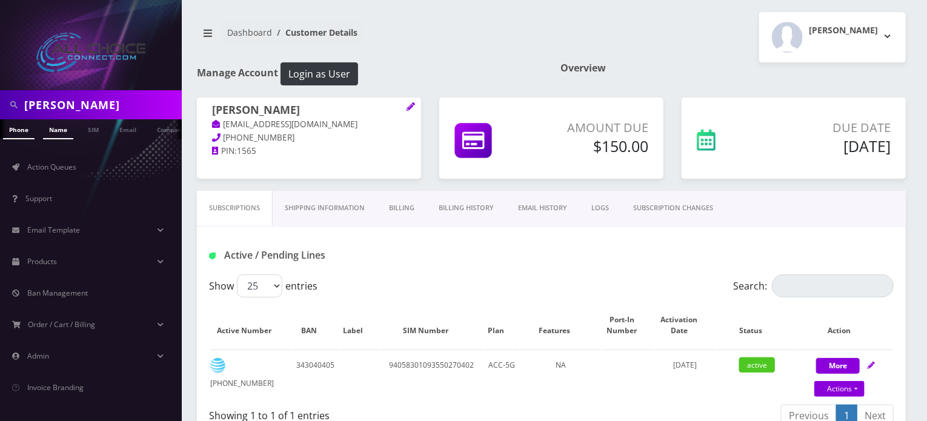
click at [63, 131] on link "Name" at bounding box center [58, 129] width 30 height 20
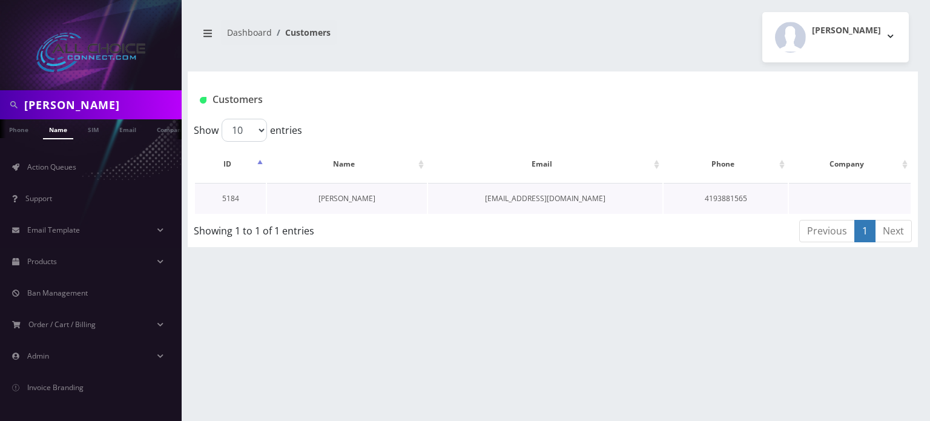
click at [370, 195] on link "[PERSON_NAME]" at bounding box center [347, 198] width 57 height 10
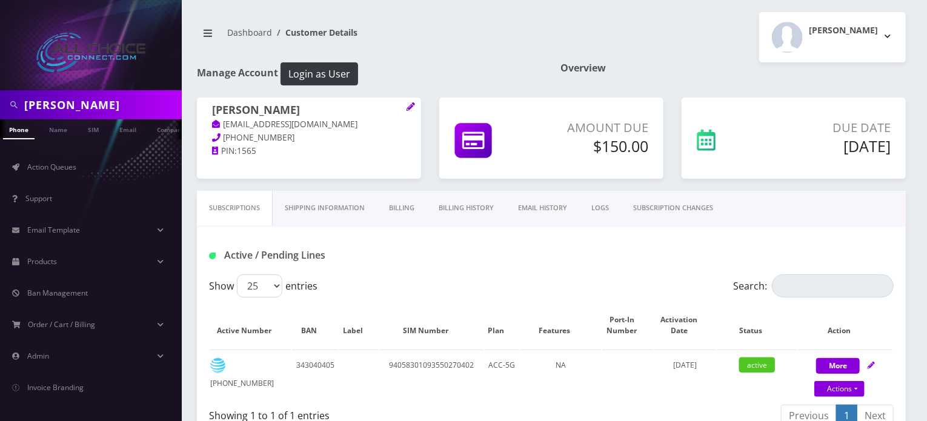
click at [464, 207] on link "Billing History" at bounding box center [465, 208] width 79 height 35
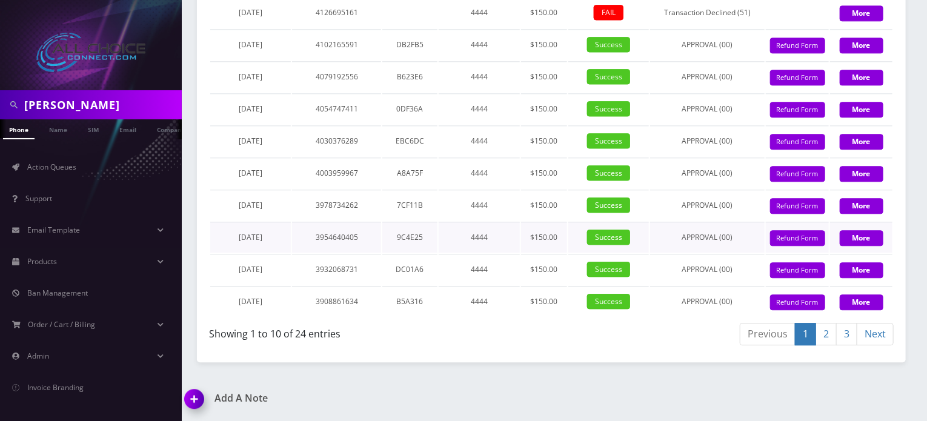
scroll to position [1466, 0]
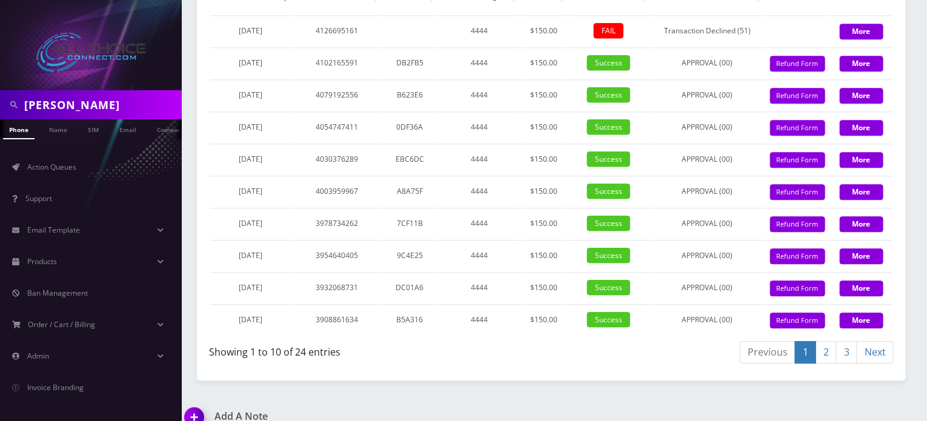
click at [819, 368] on div "Previous 1 2 3 Next" at bounding box center [726, 354] width 333 height 28
click at [832, 363] on link "2" at bounding box center [825, 352] width 21 height 22
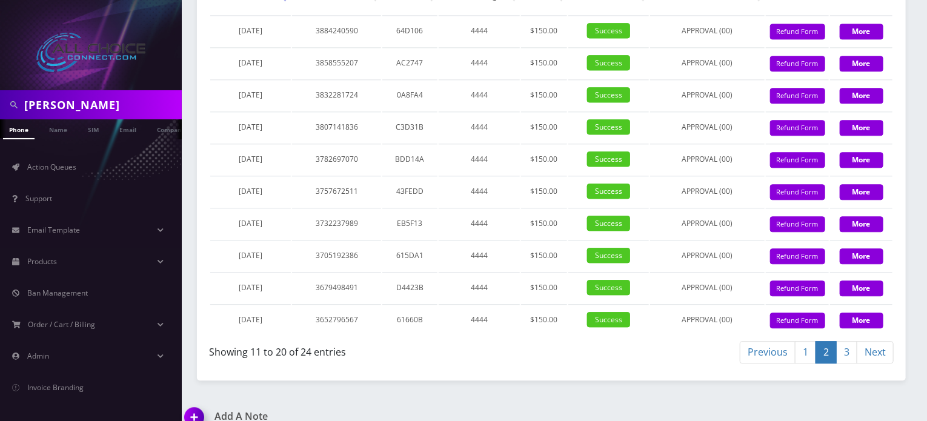
click at [846, 363] on link "3" at bounding box center [846, 352] width 21 height 22
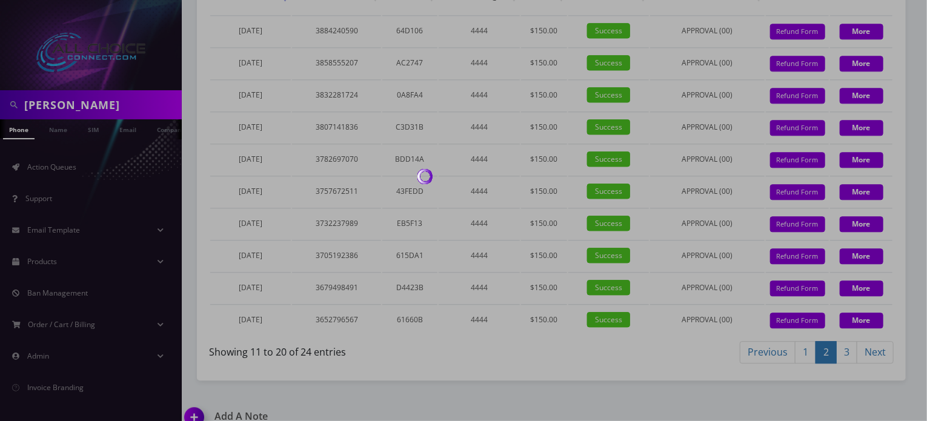
scroll to position [1337, 0]
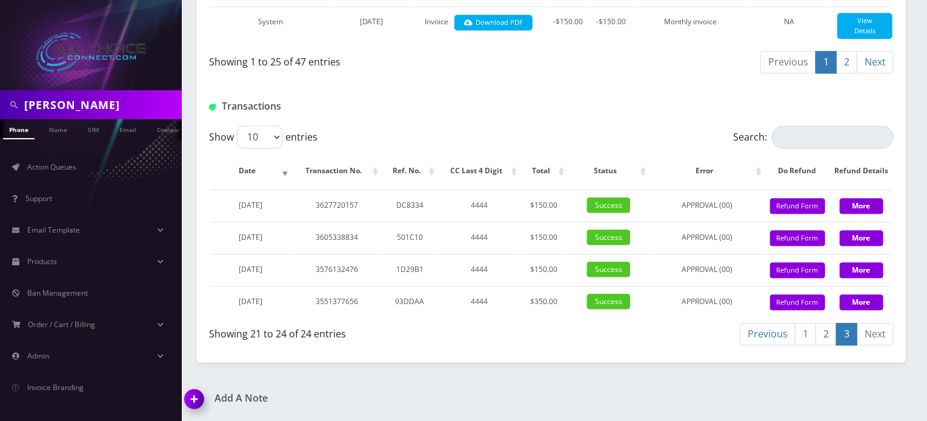
click at [797, 331] on link "1" at bounding box center [805, 334] width 21 height 22
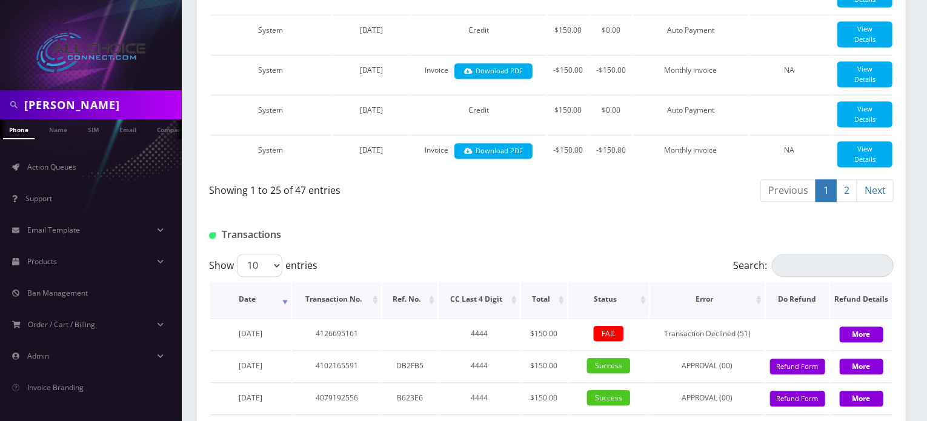
scroll to position [1527, 0]
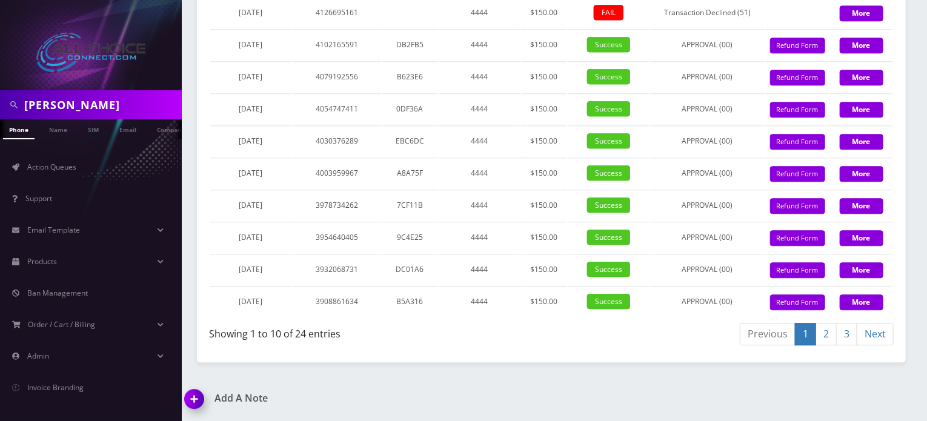
click at [843, 330] on link "3" at bounding box center [846, 334] width 21 height 22
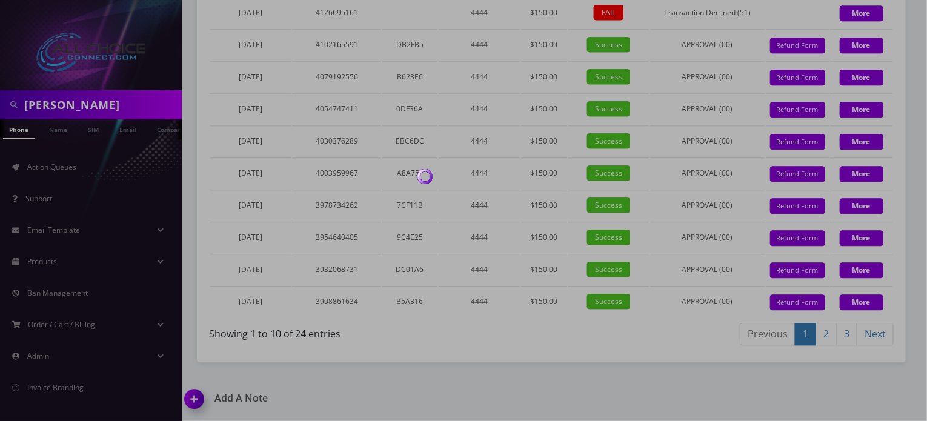
scroll to position [1337, 0]
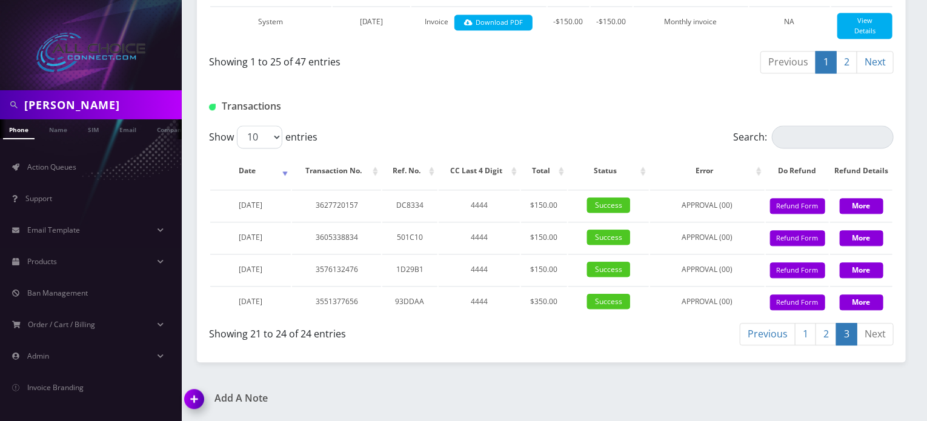
click at [806, 326] on link "1" at bounding box center [805, 334] width 21 height 22
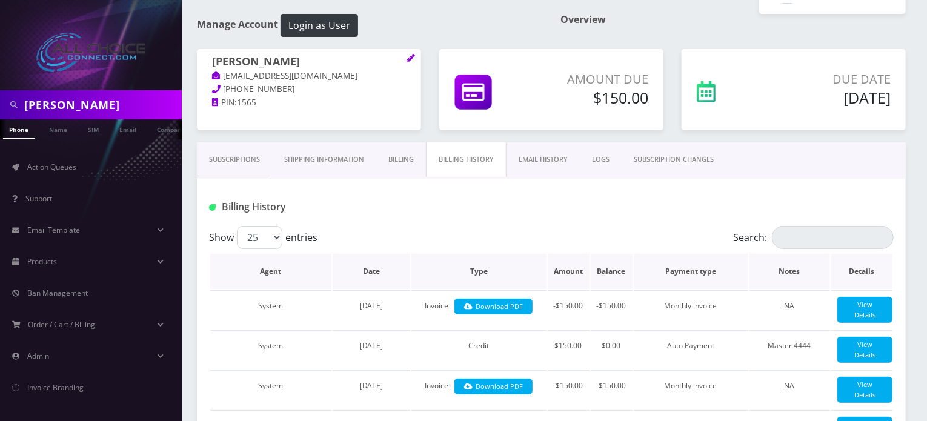
scroll to position [0, 0]
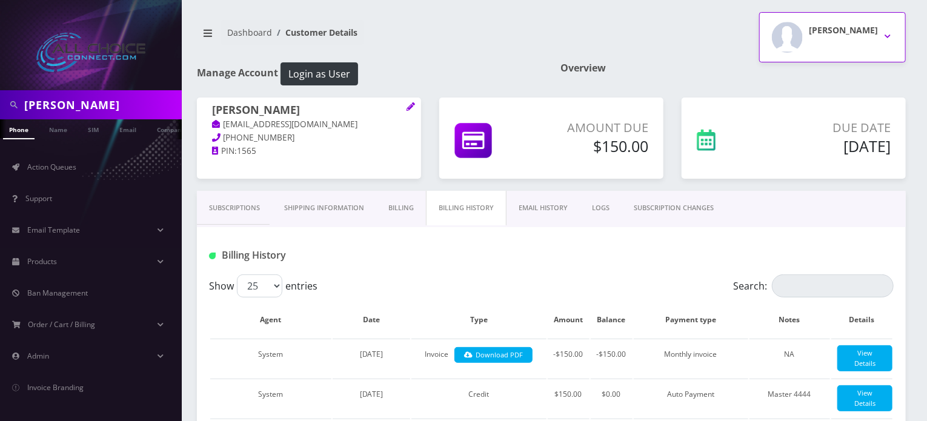
click at [851, 32] on h2 "Rob W" at bounding box center [843, 30] width 69 height 10
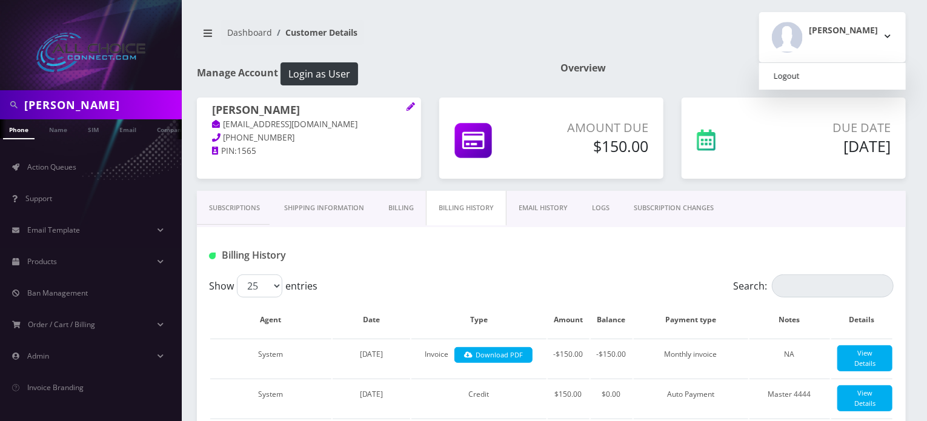
click at [823, 79] on link "Logout" at bounding box center [832, 76] width 147 height 17
